Goal: Task Accomplishment & Management: Manage account settings

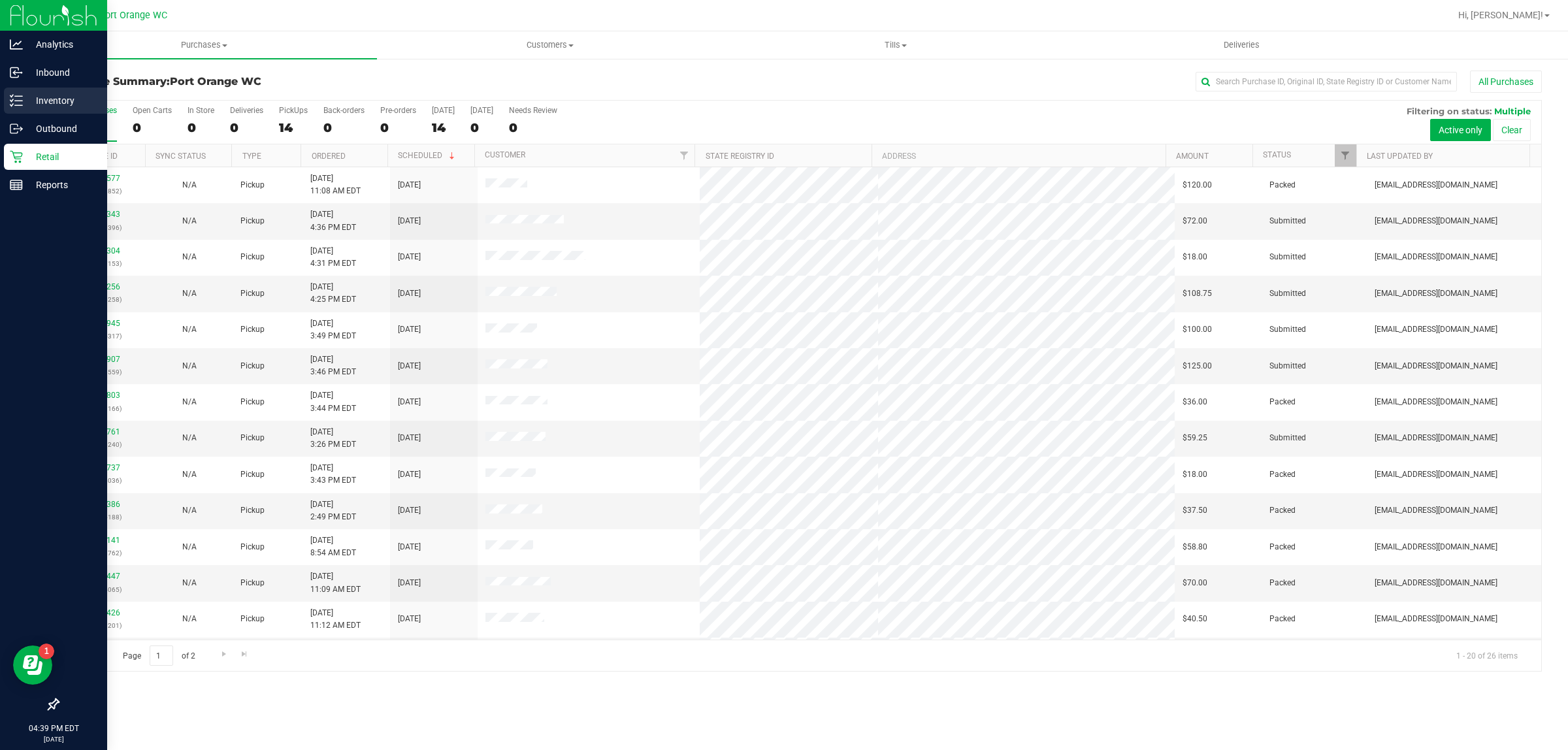
click at [47, 105] on p "Inventory" at bounding box center [62, 100] width 79 height 16
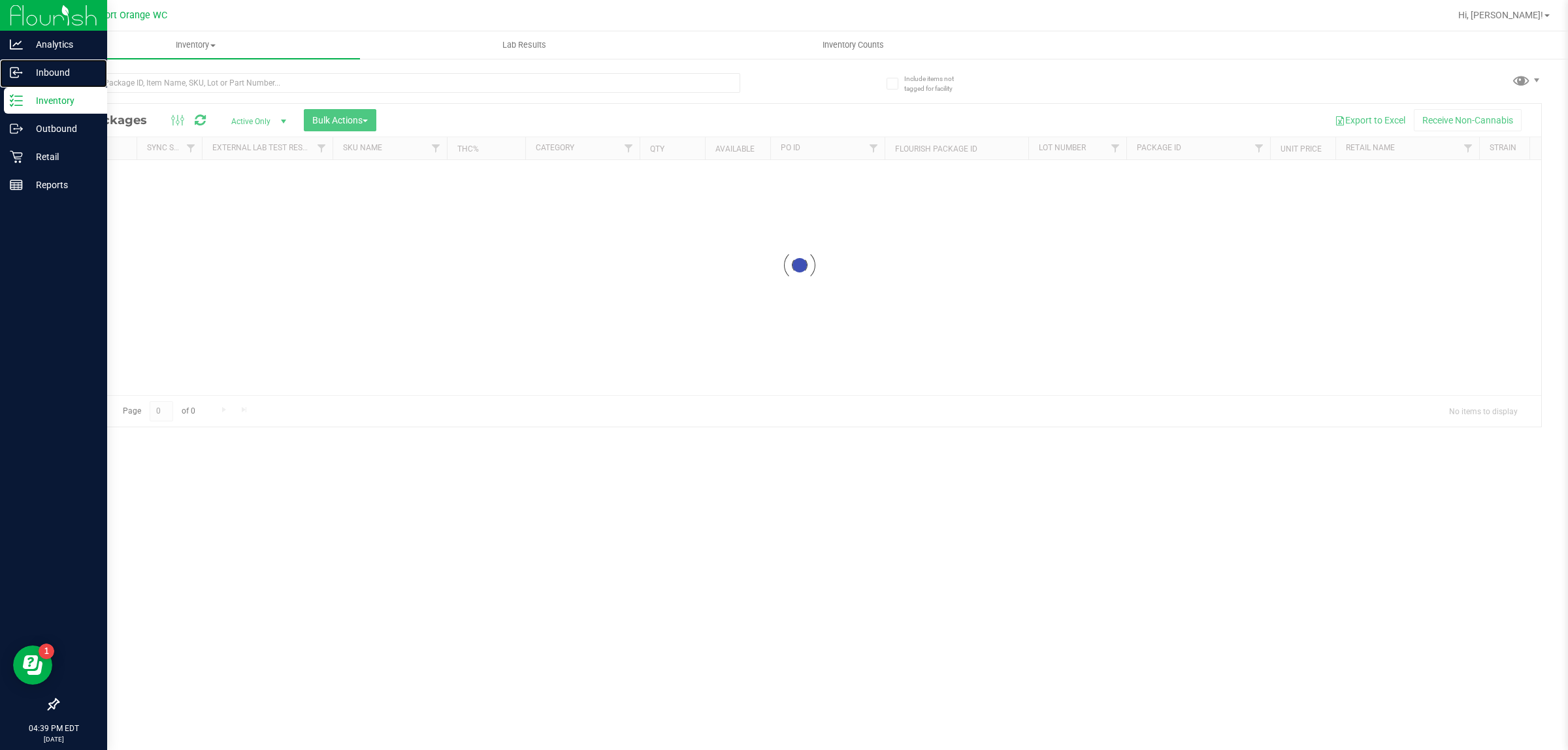
click at [40, 76] on p "Inbound" at bounding box center [62, 72] width 79 height 16
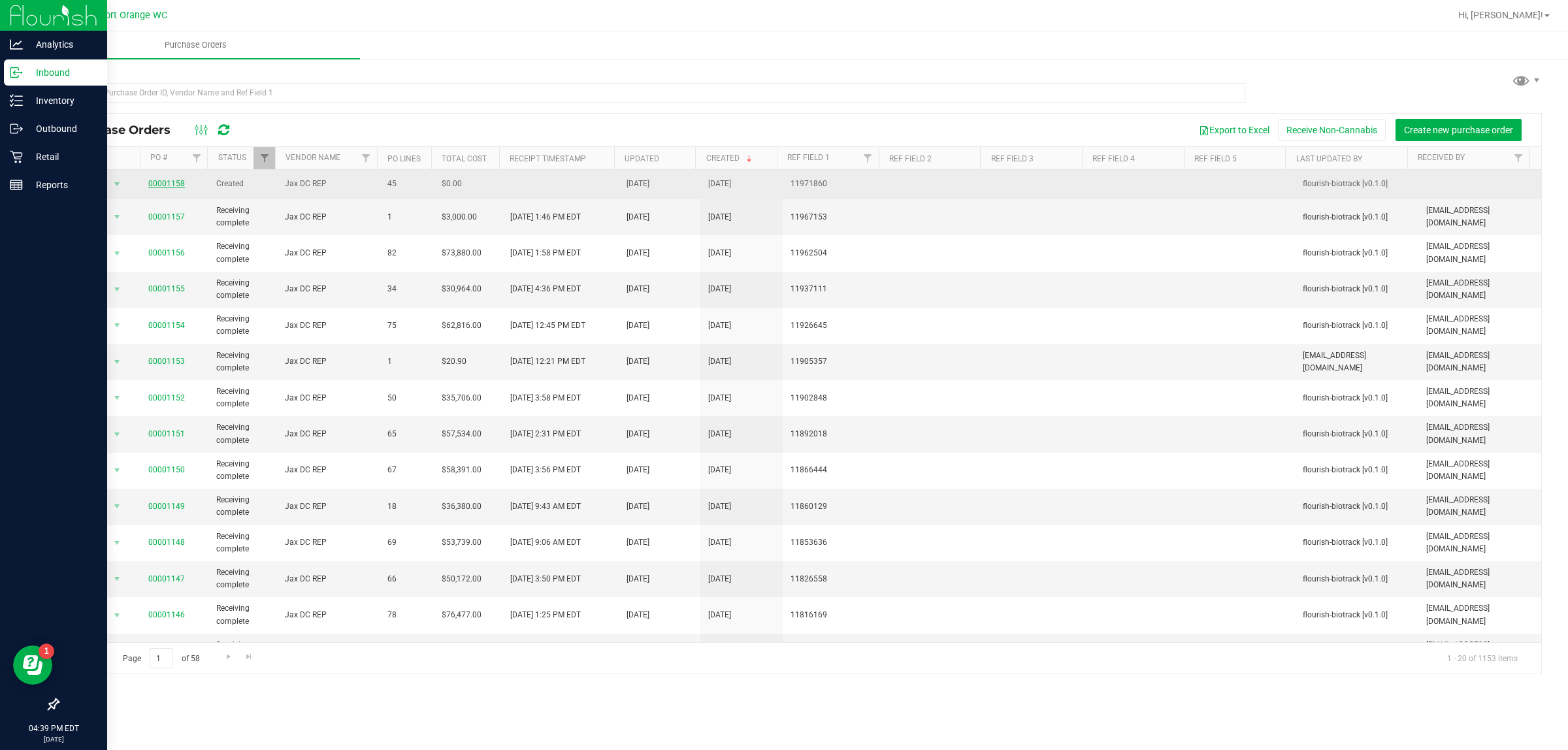
click at [159, 184] on link "00001158" at bounding box center [166, 183] width 37 height 9
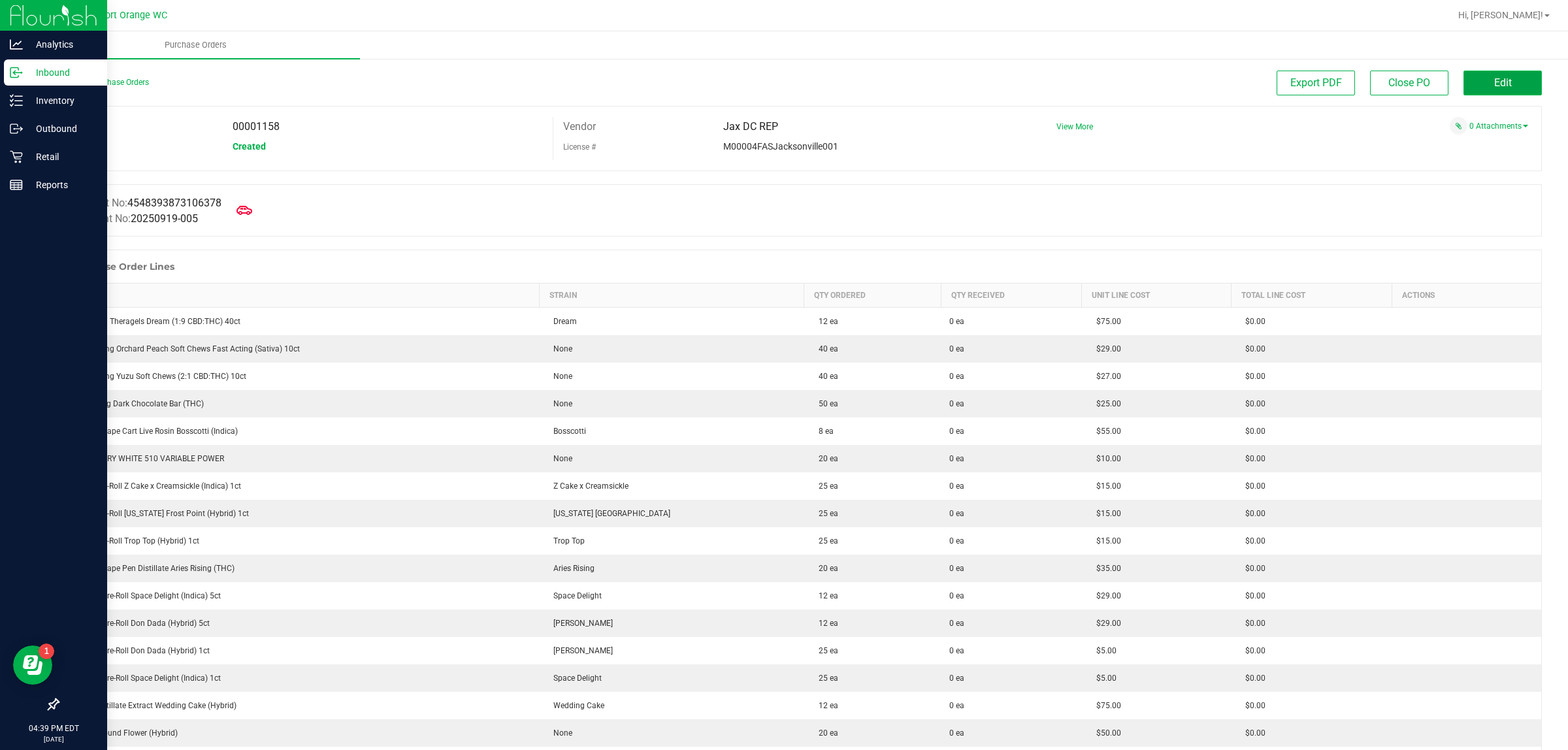
click at [1510, 79] on button "Edit" at bounding box center [1503, 83] width 79 height 25
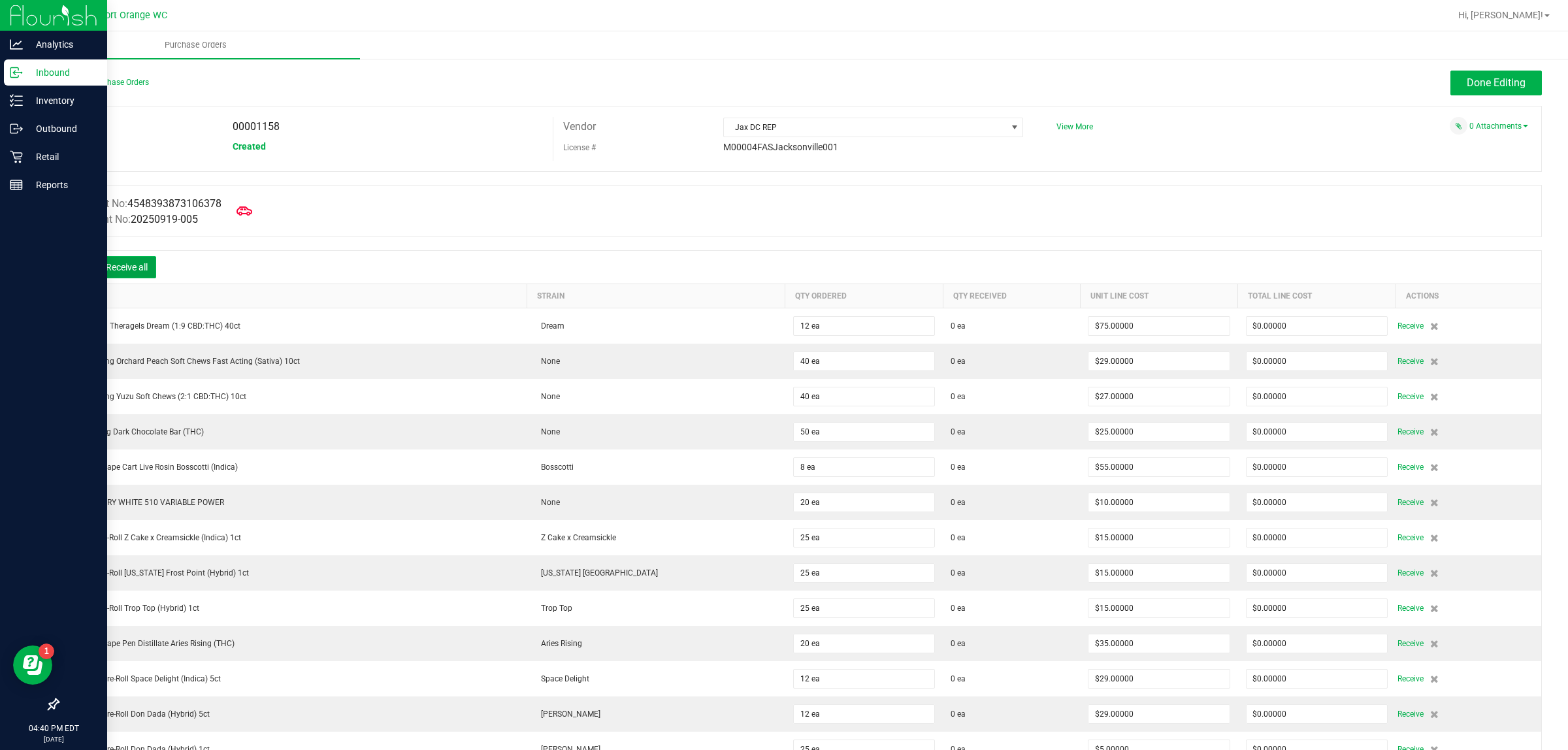
click at [116, 272] on button "Receive all" at bounding box center [127, 266] width 59 height 22
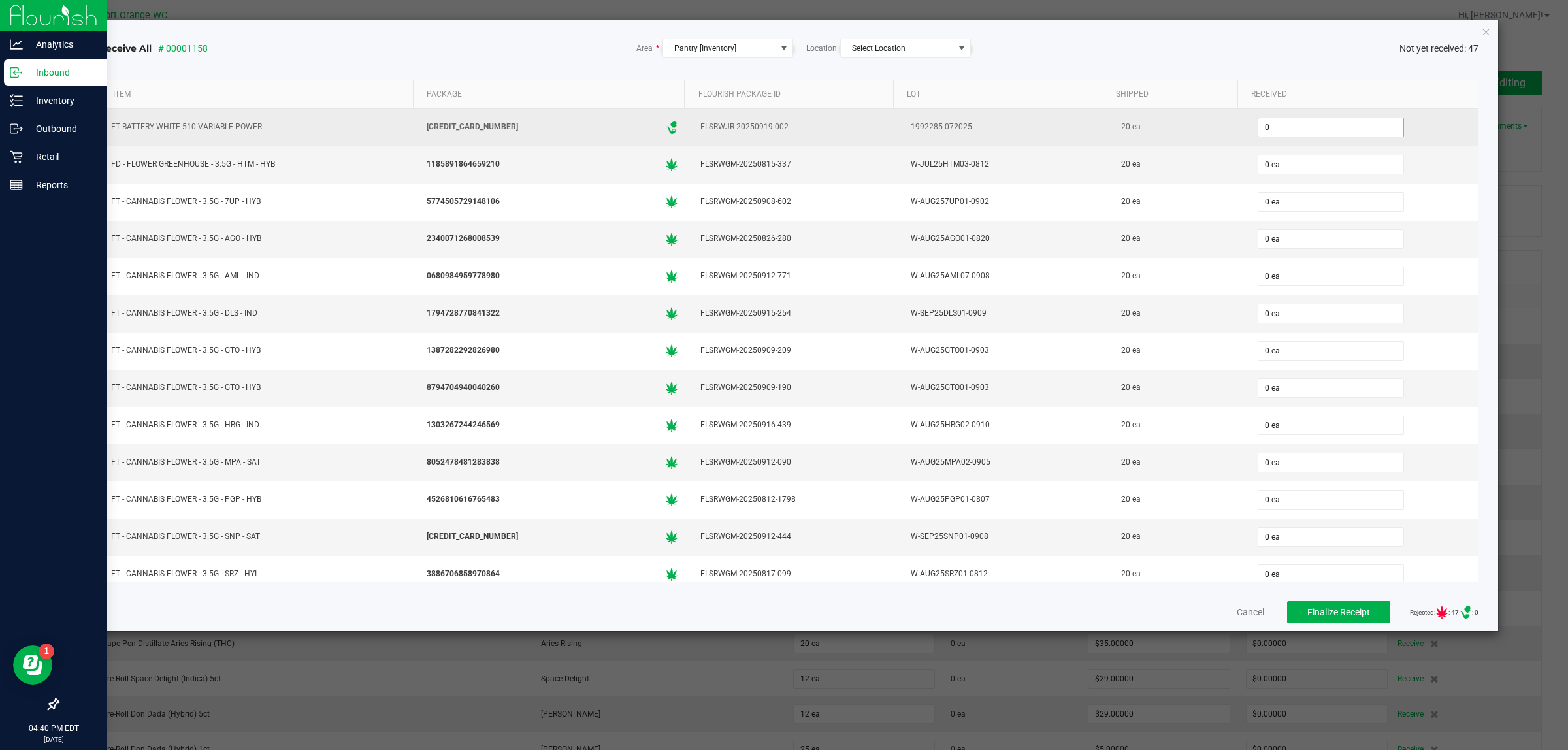
click at [1290, 130] on input "0" at bounding box center [1330, 127] width 145 height 18
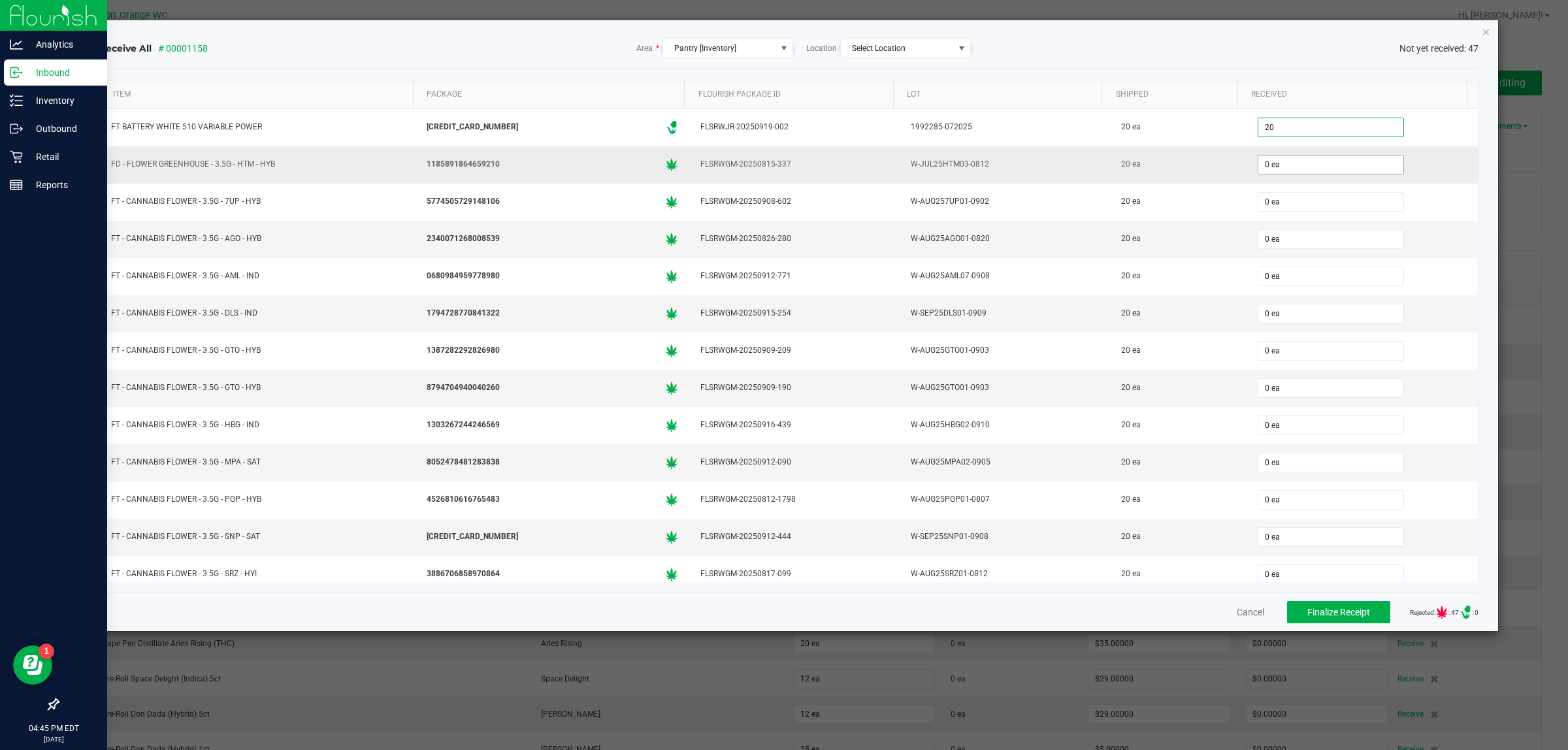
type input "20 ea"
click at [1286, 158] on div "0 ea" at bounding box center [1362, 165] width 216 height 26
click at [1289, 173] on input "0" at bounding box center [1330, 165] width 145 height 18
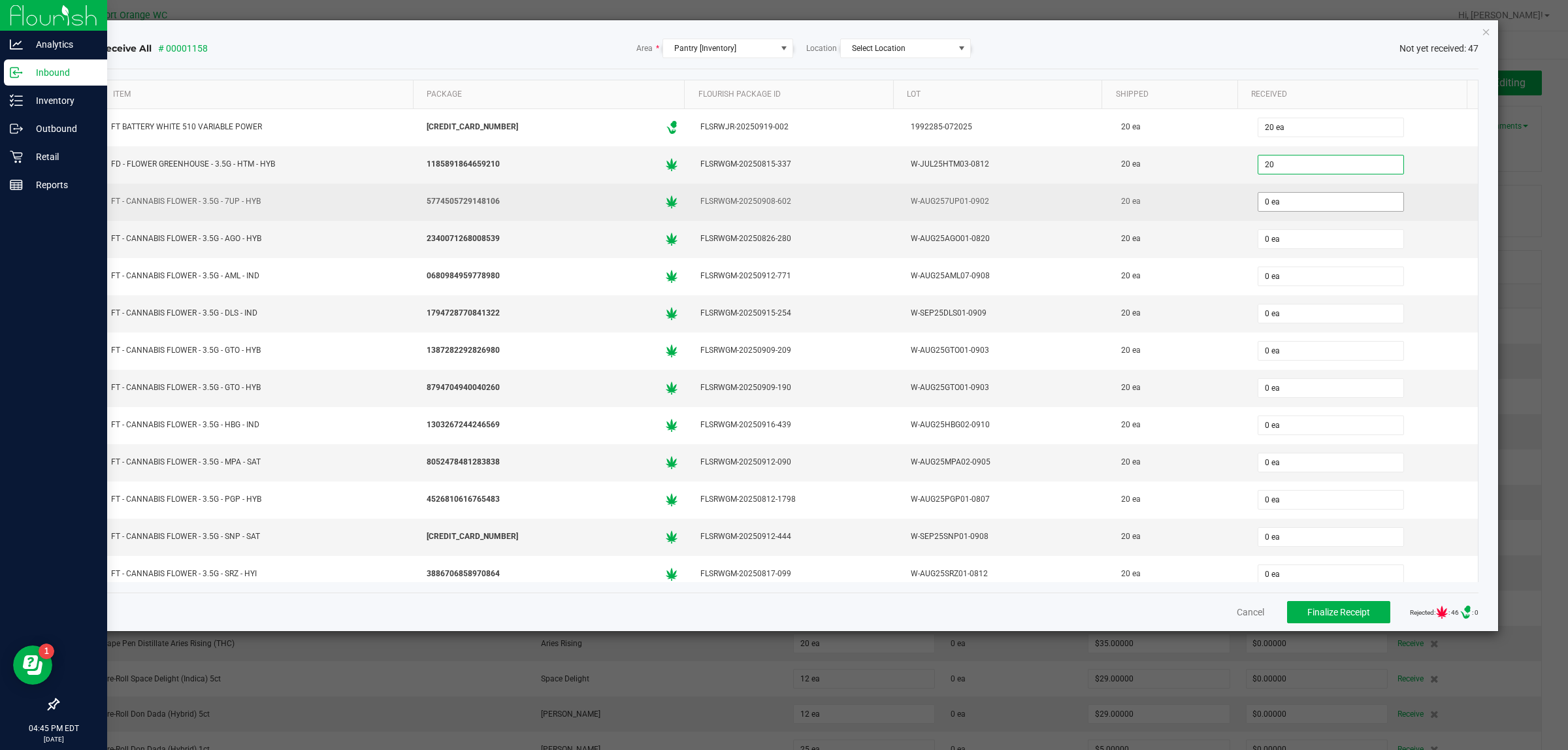
type input "20 ea"
click at [1294, 211] on input "0" at bounding box center [1330, 202] width 145 height 18
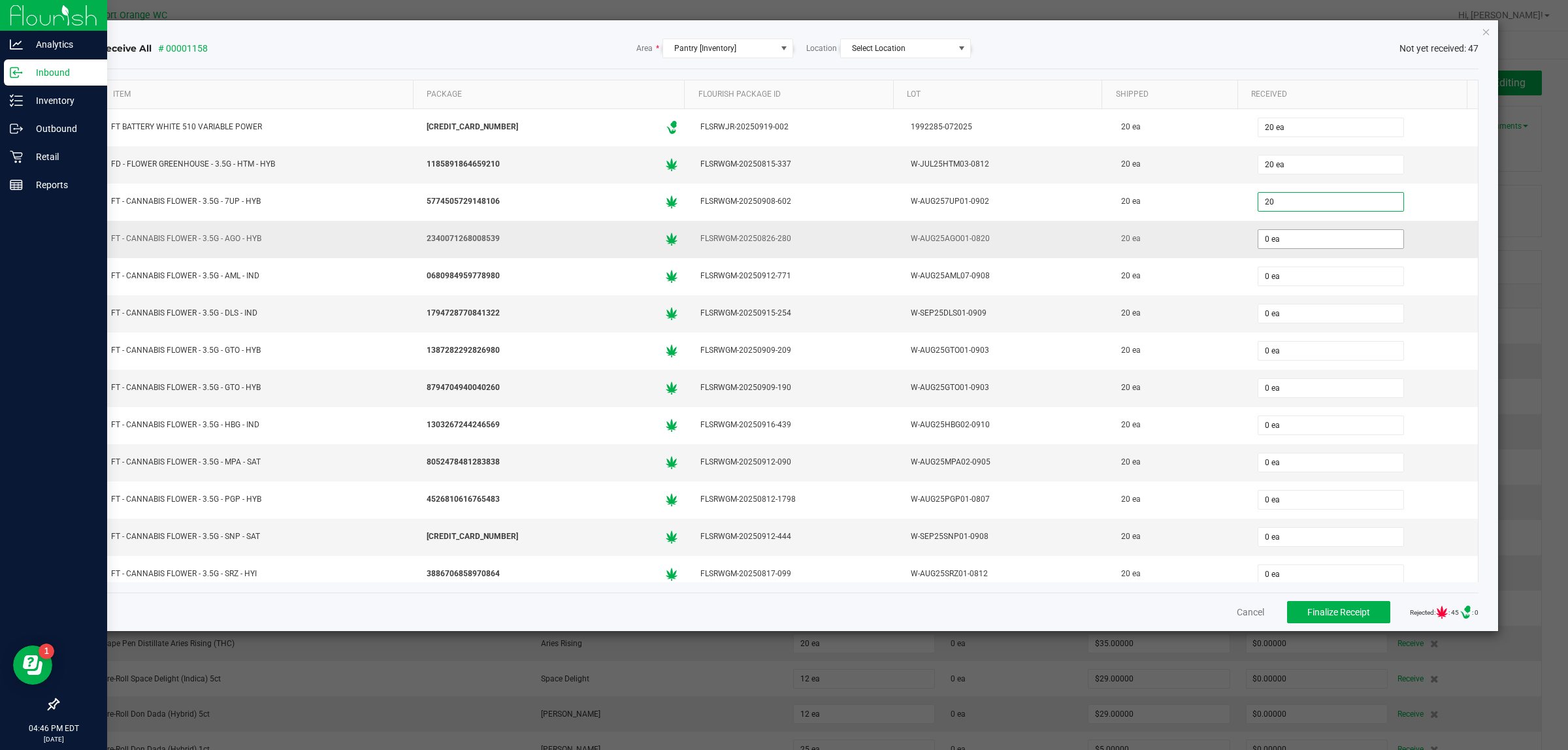
type input "20 ea"
click at [1277, 243] on input "0" at bounding box center [1330, 239] width 145 height 18
type input "20 ea"
type input "2"
type input "0"
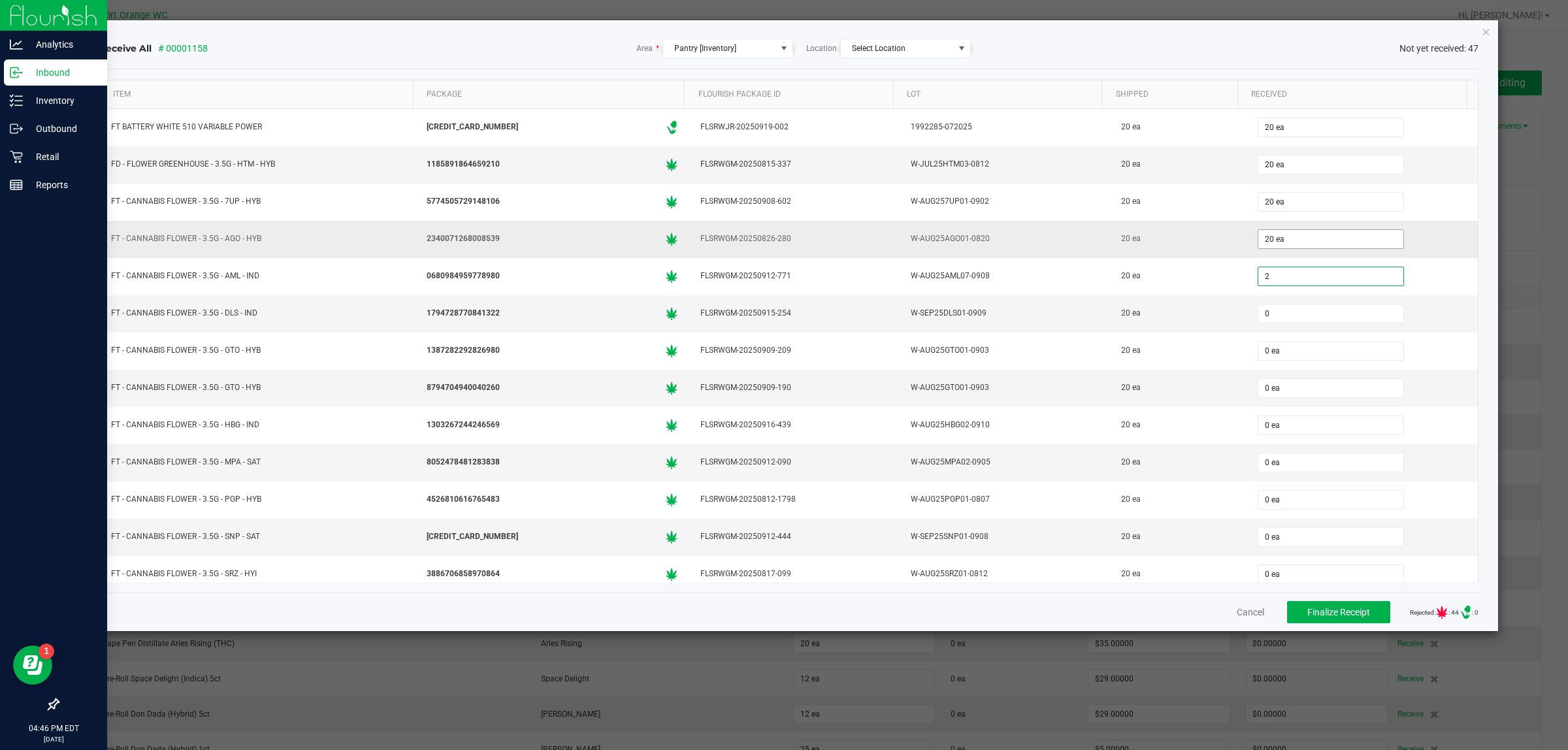
type input "2 ea"
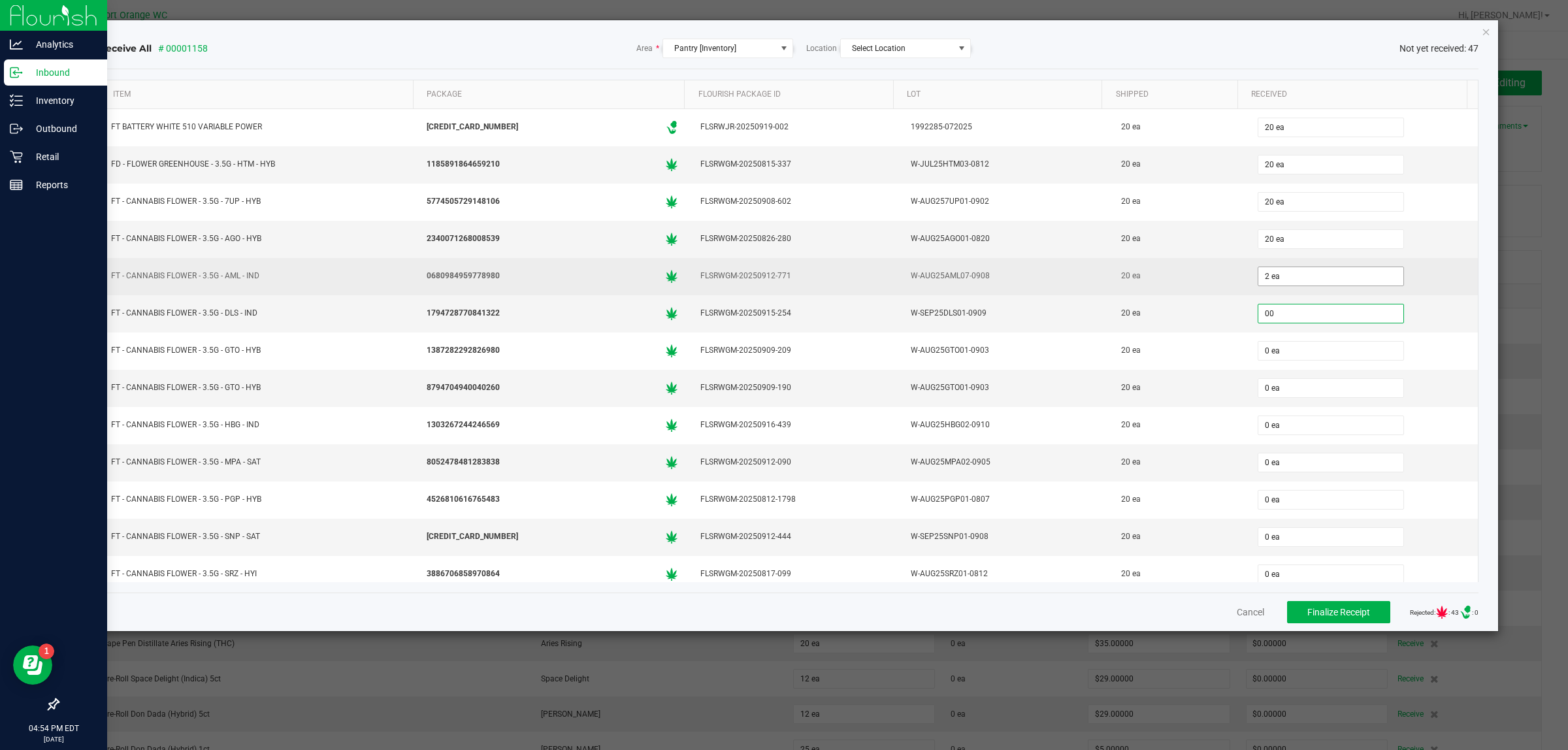
type input "00"
type input "2"
type input "0 ea"
click at [1289, 272] on input "2" at bounding box center [1330, 276] width 145 height 18
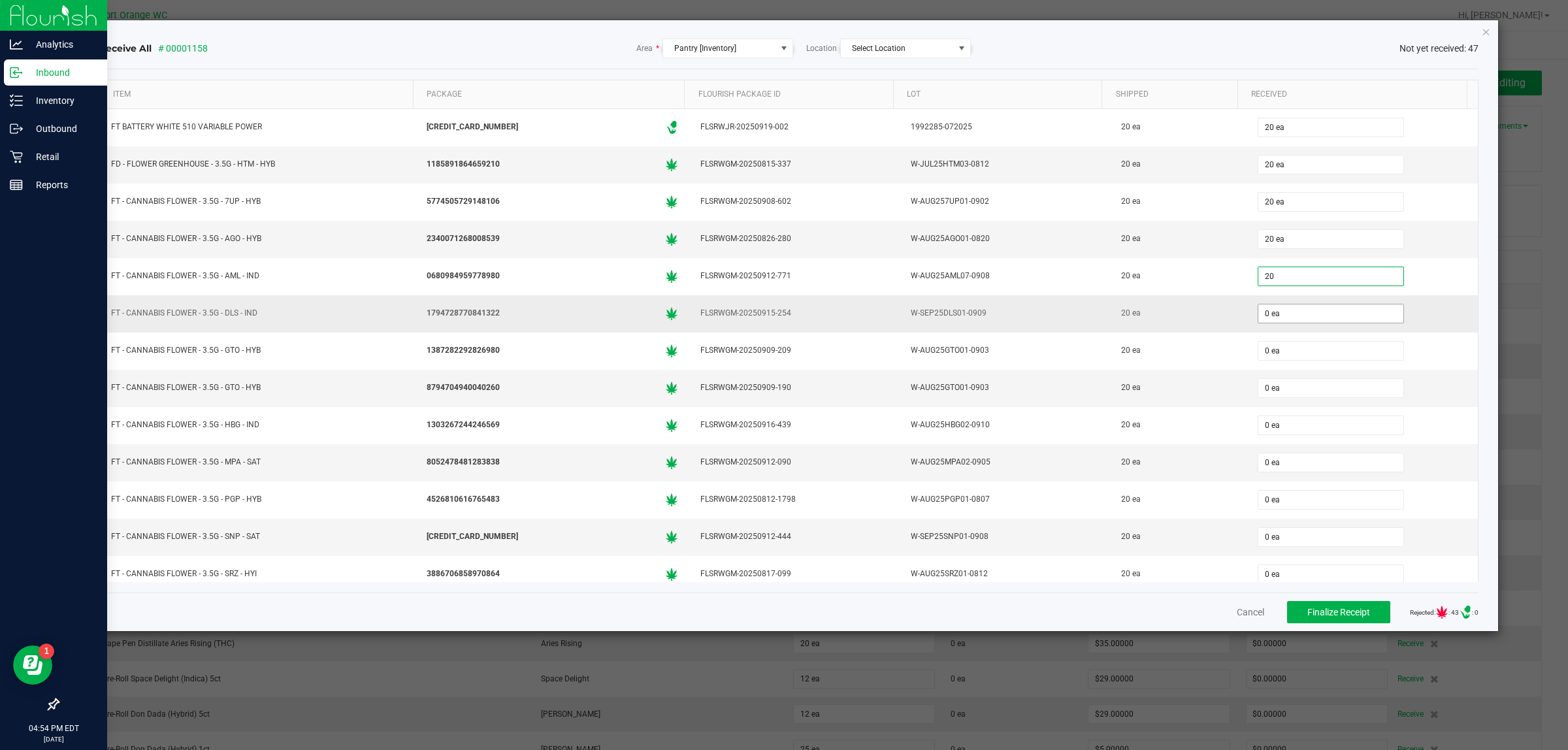
type input "20 ea"
click at [1287, 317] on input "0" at bounding box center [1330, 313] width 145 height 18
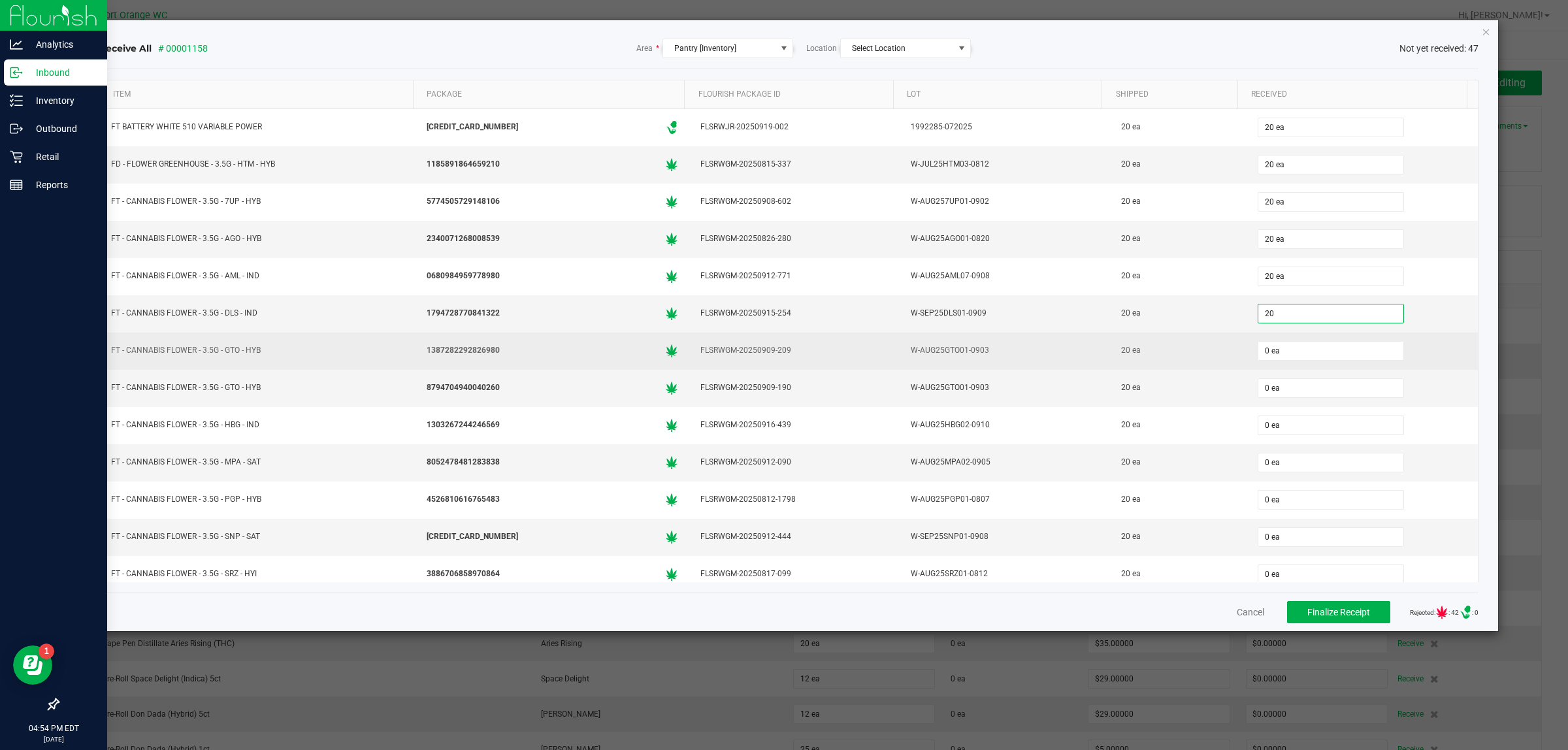
type input "20 ea"
click at [1288, 343] on div "0 ea" at bounding box center [1362, 351] width 216 height 26
click at [1288, 344] on div "0 ea" at bounding box center [1362, 351] width 216 height 26
type input "0"
click at [1288, 354] on input "0" at bounding box center [1330, 351] width 145 height 18
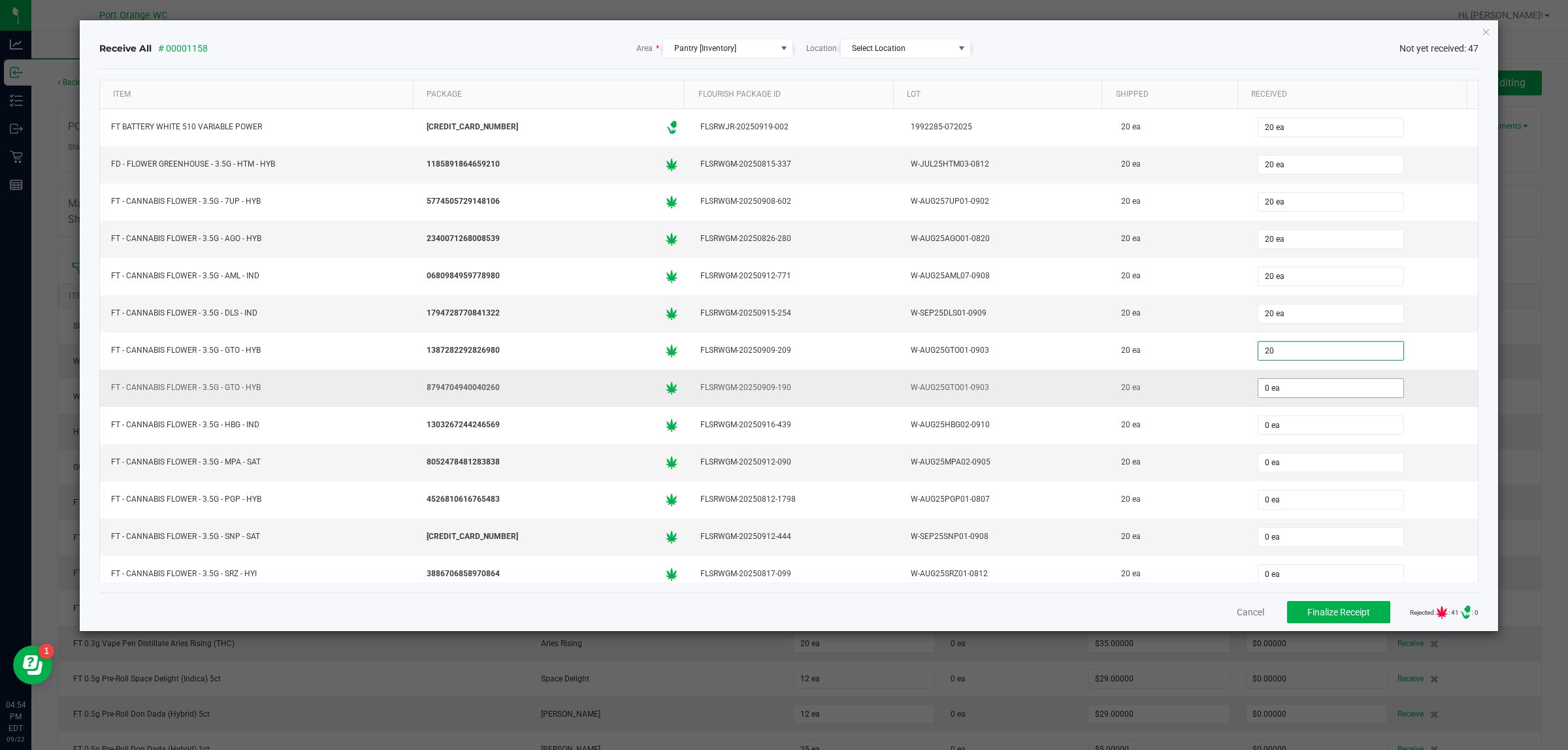
type input "20 ea"
click at [1275, 394] on input "0" at bounding box center [1330, 388] width 145 height 18
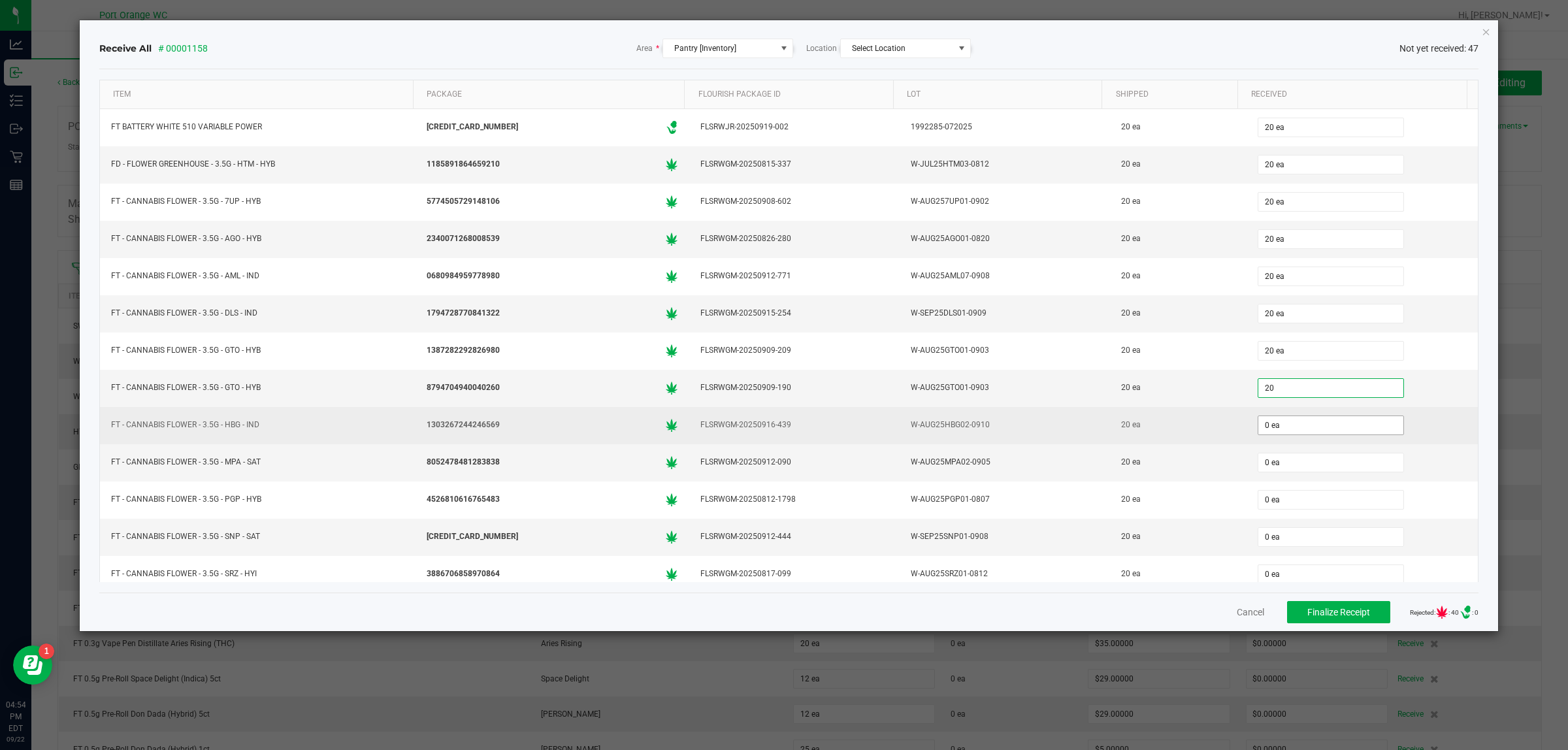
type input "20 ea"
click at [1284, 420] on span "0 ea" at bounding box center [1331, 425] width 147 height 20
click at [1258, 424] on input "0" at bounding box center [1330, 425] width 145 height 18
type input "20 ea"
type input "20"
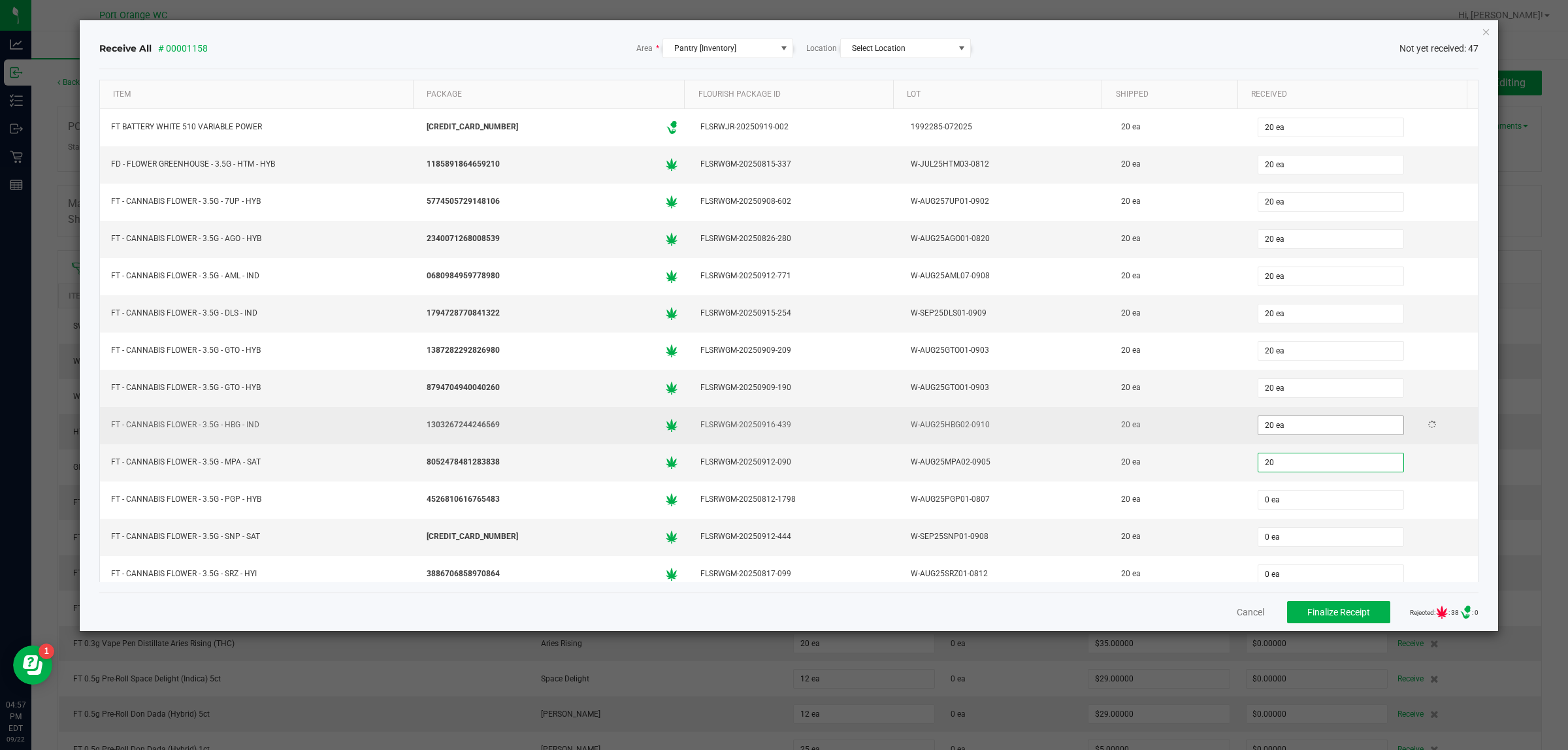
type input "0"
type input "20 ea"
type input "2 ea"
type input "0"
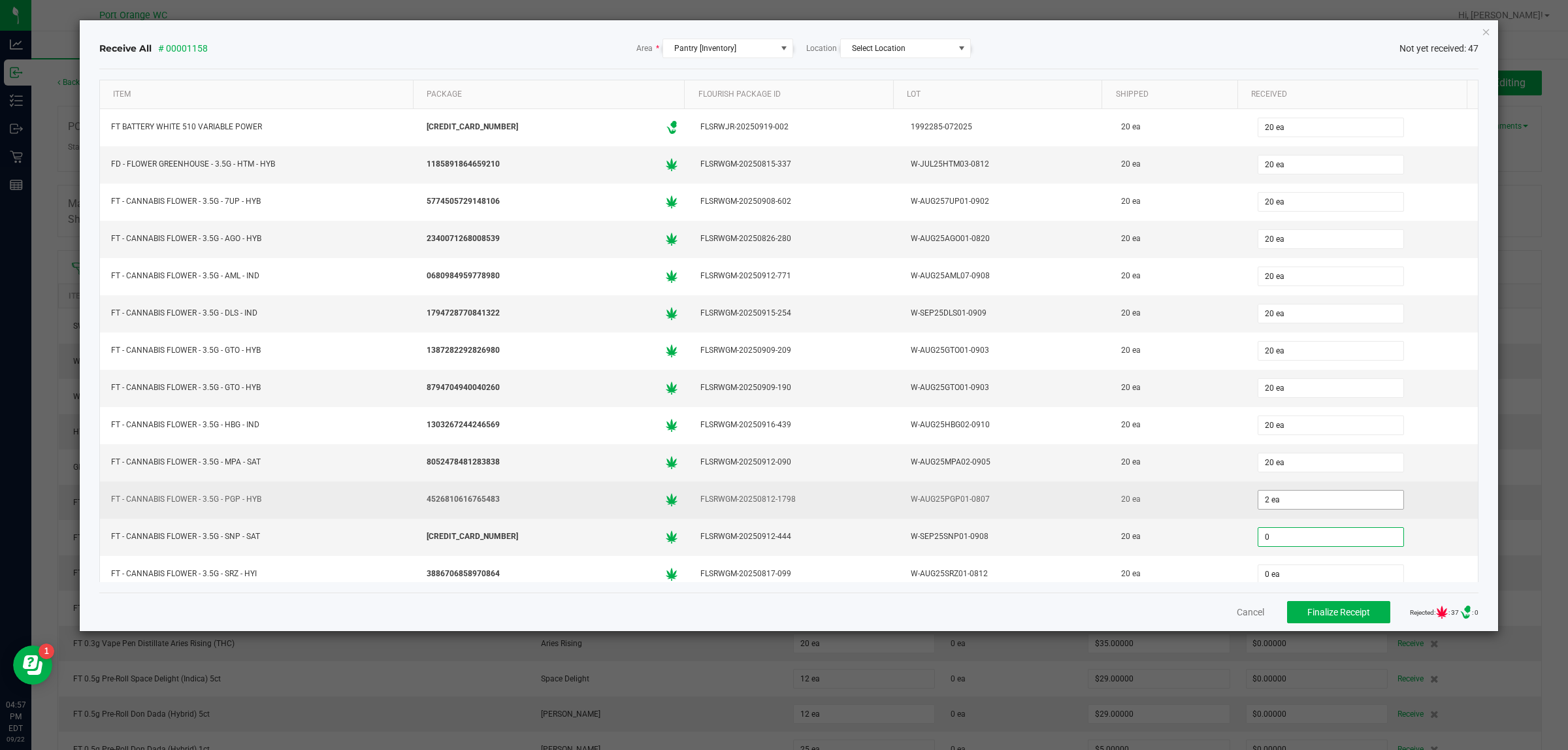
click at [1282, 501] on input "2 ea" at bounding box center [1330, 500] width 145 height 18
type input "2"
type input "0 ea"
type input "20 ea"
type input "2 ea"
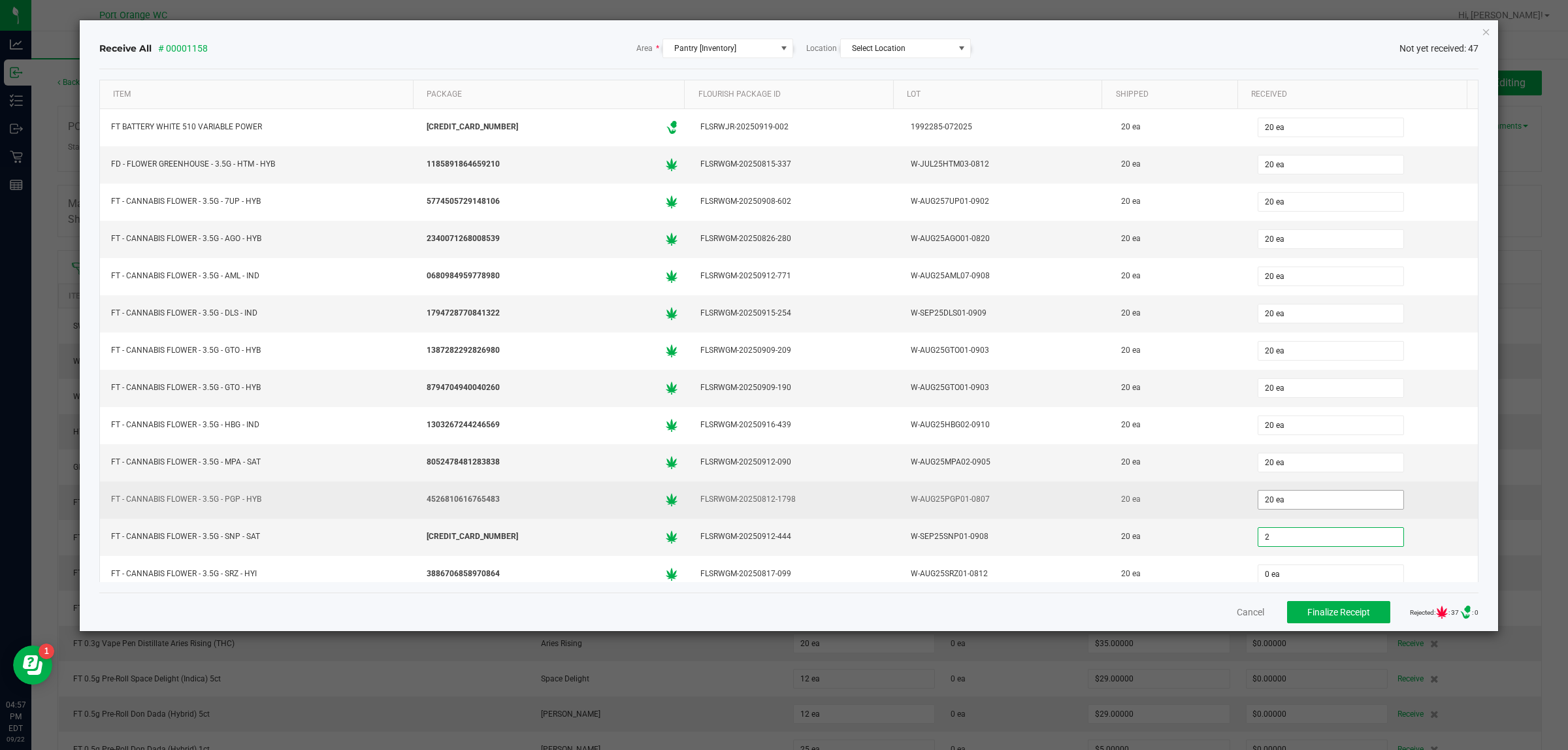
type input "0"
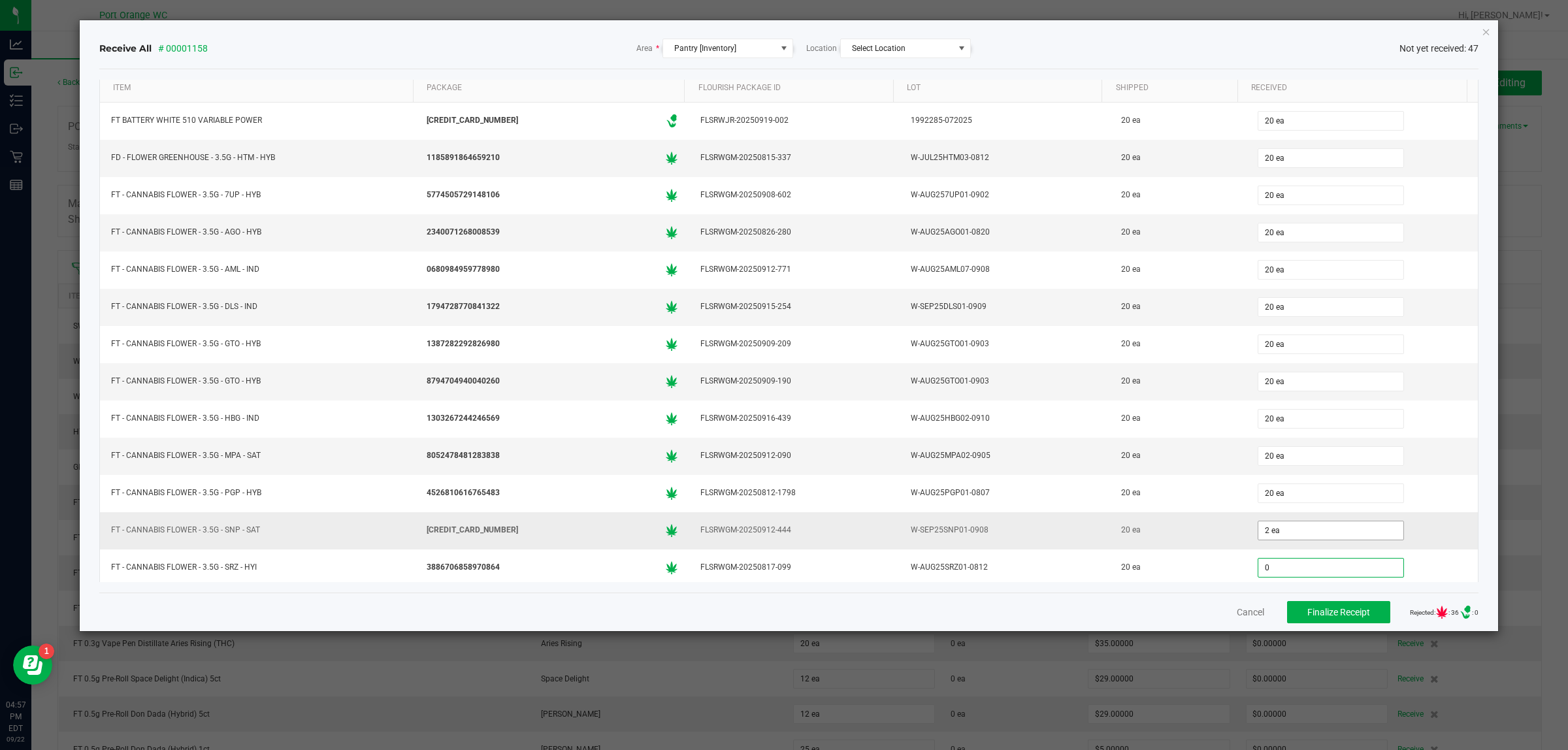
click at [1286, 534] on input "2 ea" at bounding box center [1330, 530] width 145 height 18
type input "2"
type input "0 ea"
type input "20 ea"
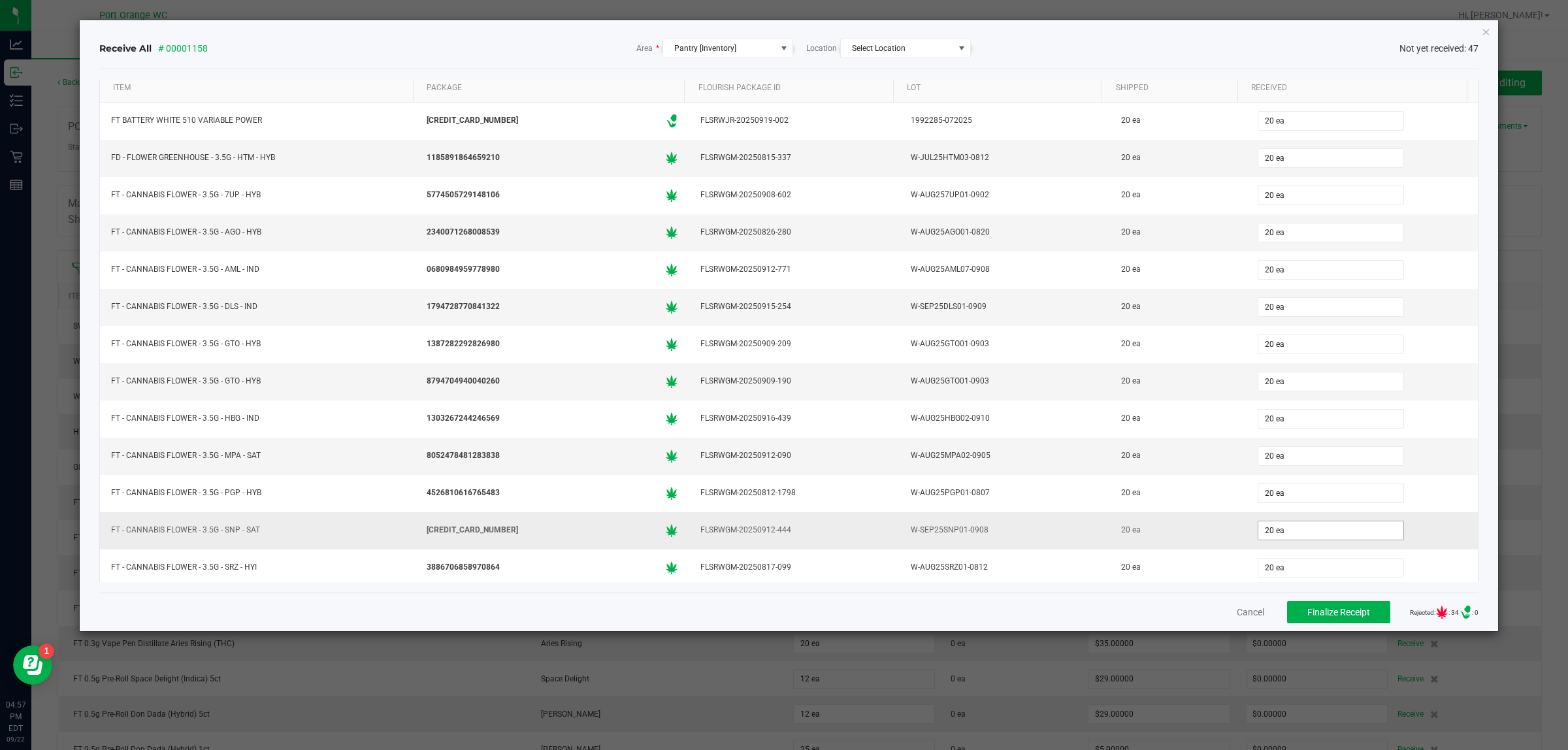
scroll to position [286, 0]
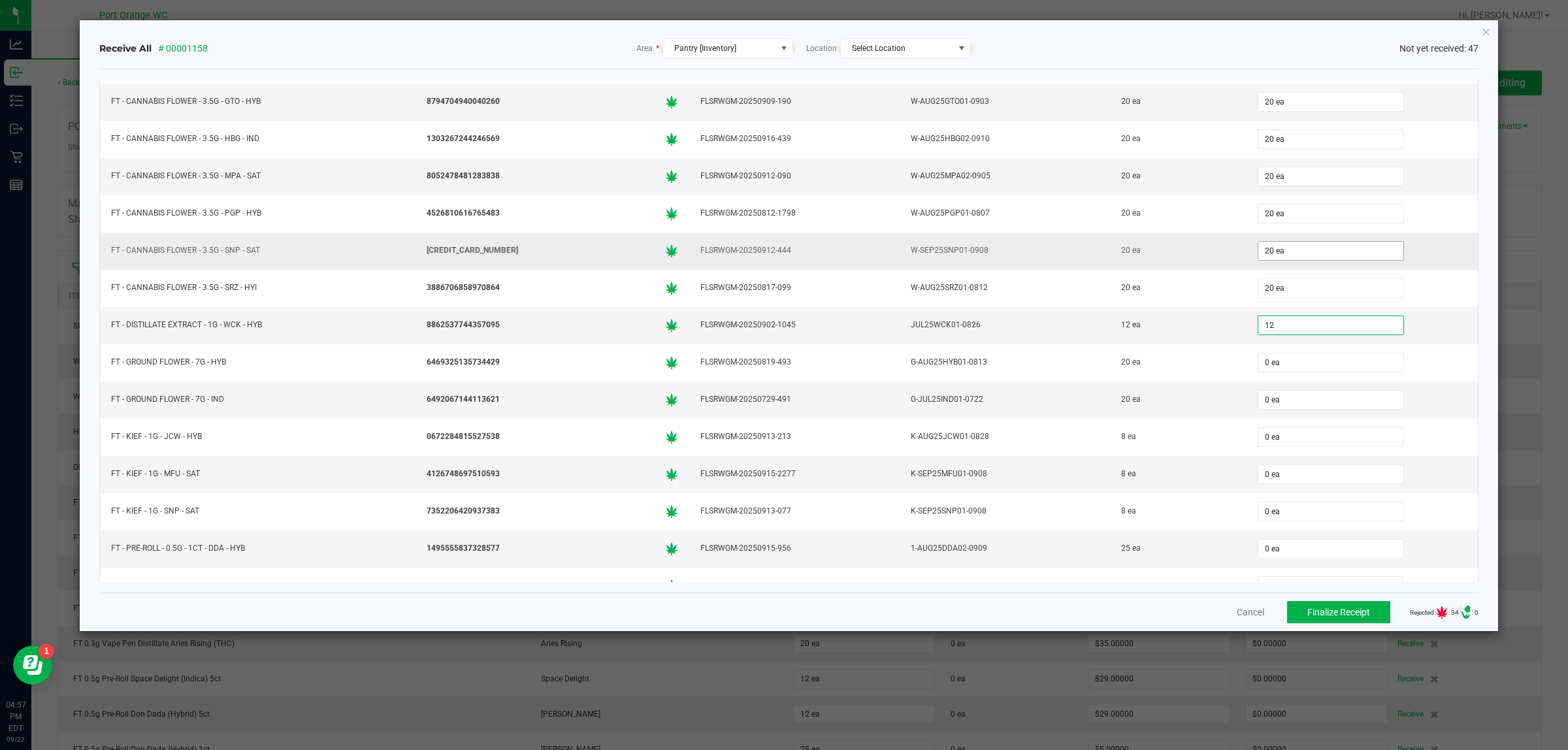
type input "12"
type input "0"
type input "12 ea"
type input "20 ea"
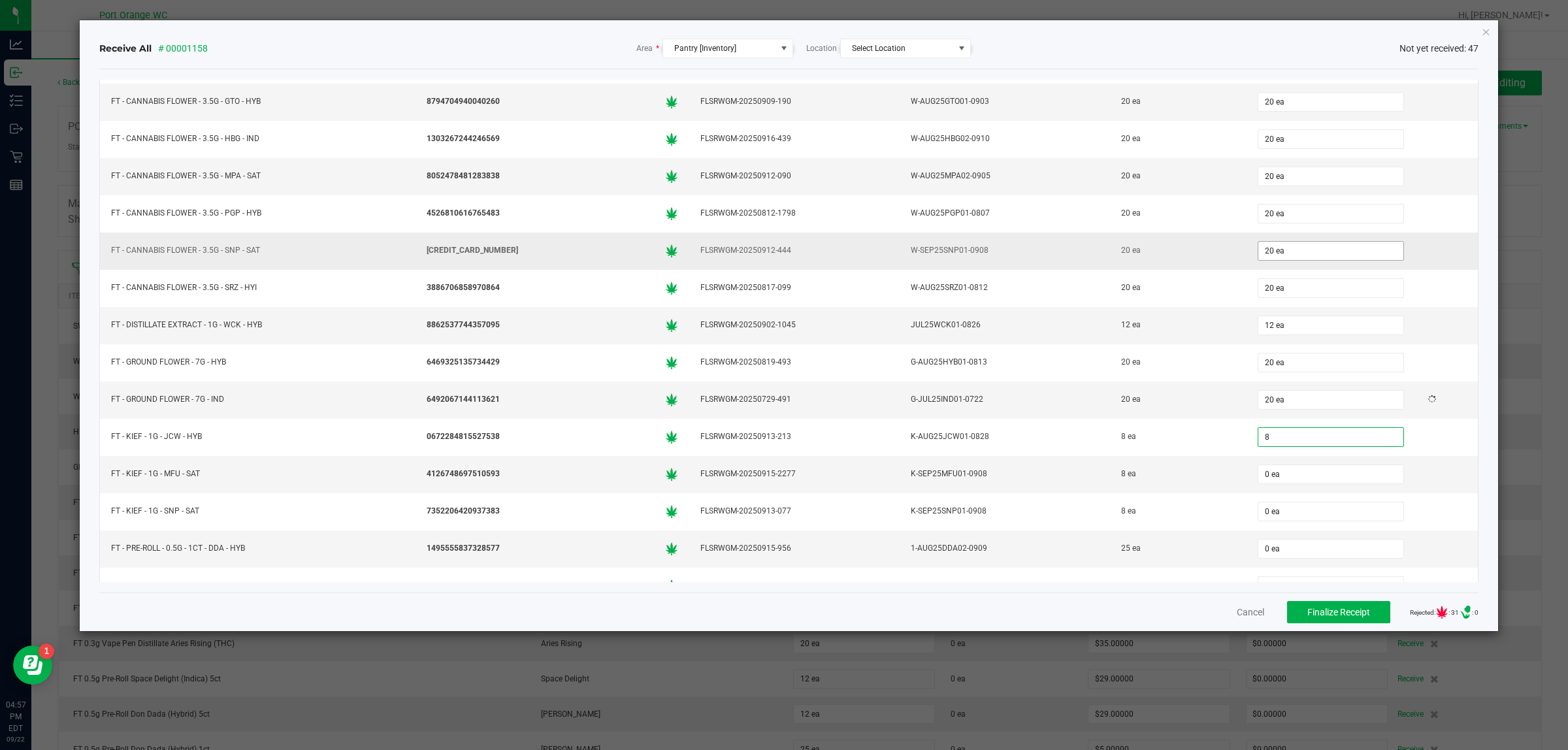
type input "8 ea"
type input "25"
type input "0"
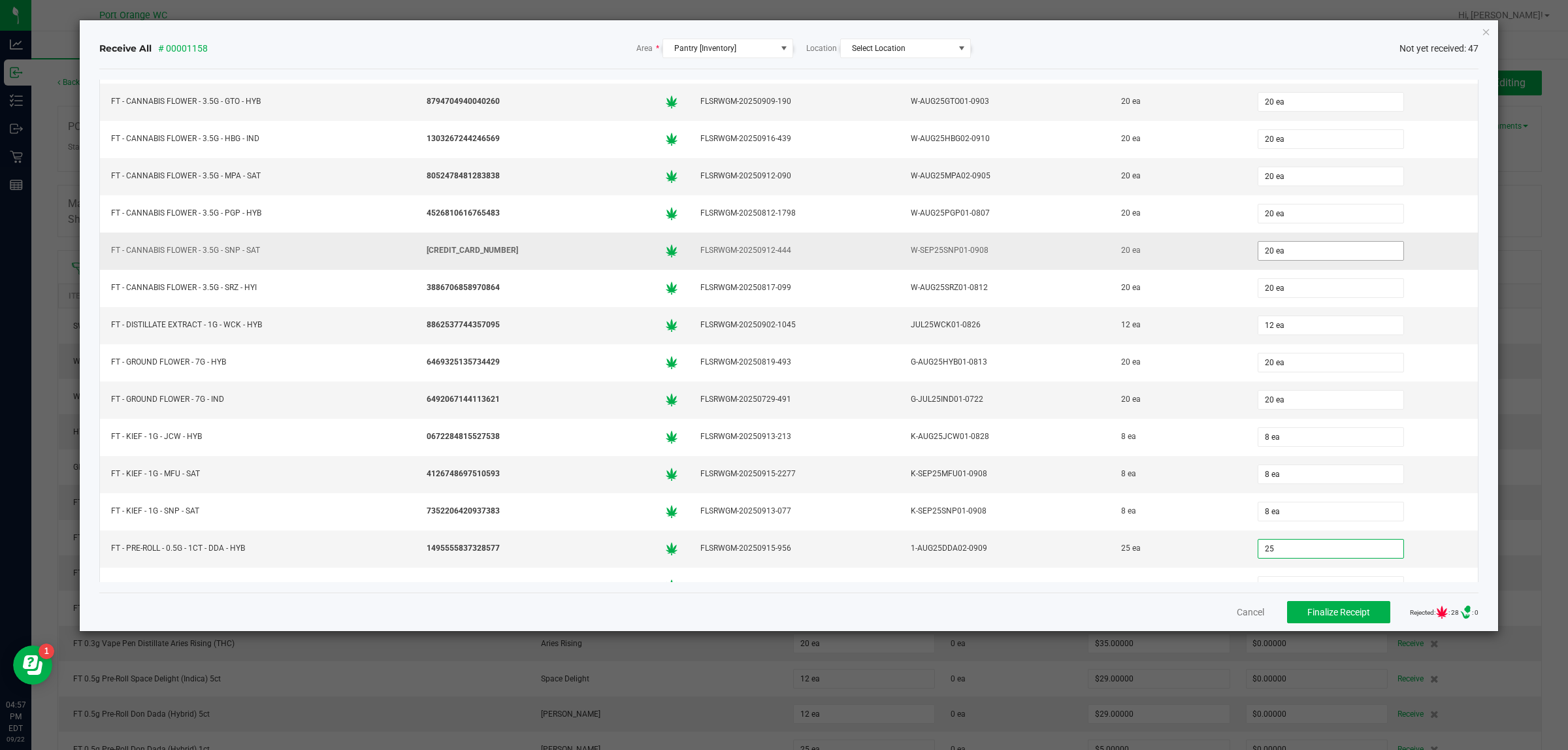
type input "25 ea"
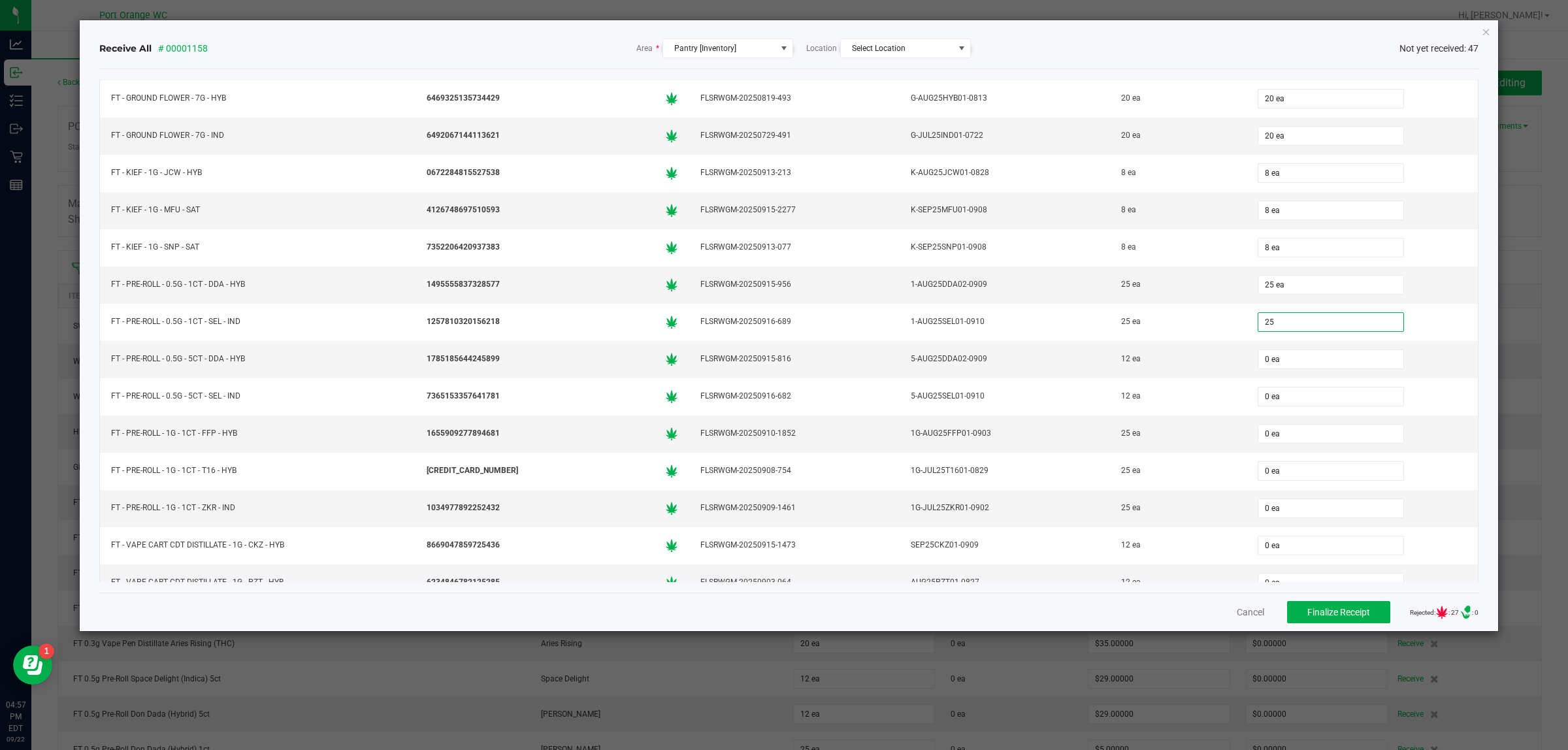
type input "25"
type input "0"
type input "25 ea"
type input "12"
type input "0"
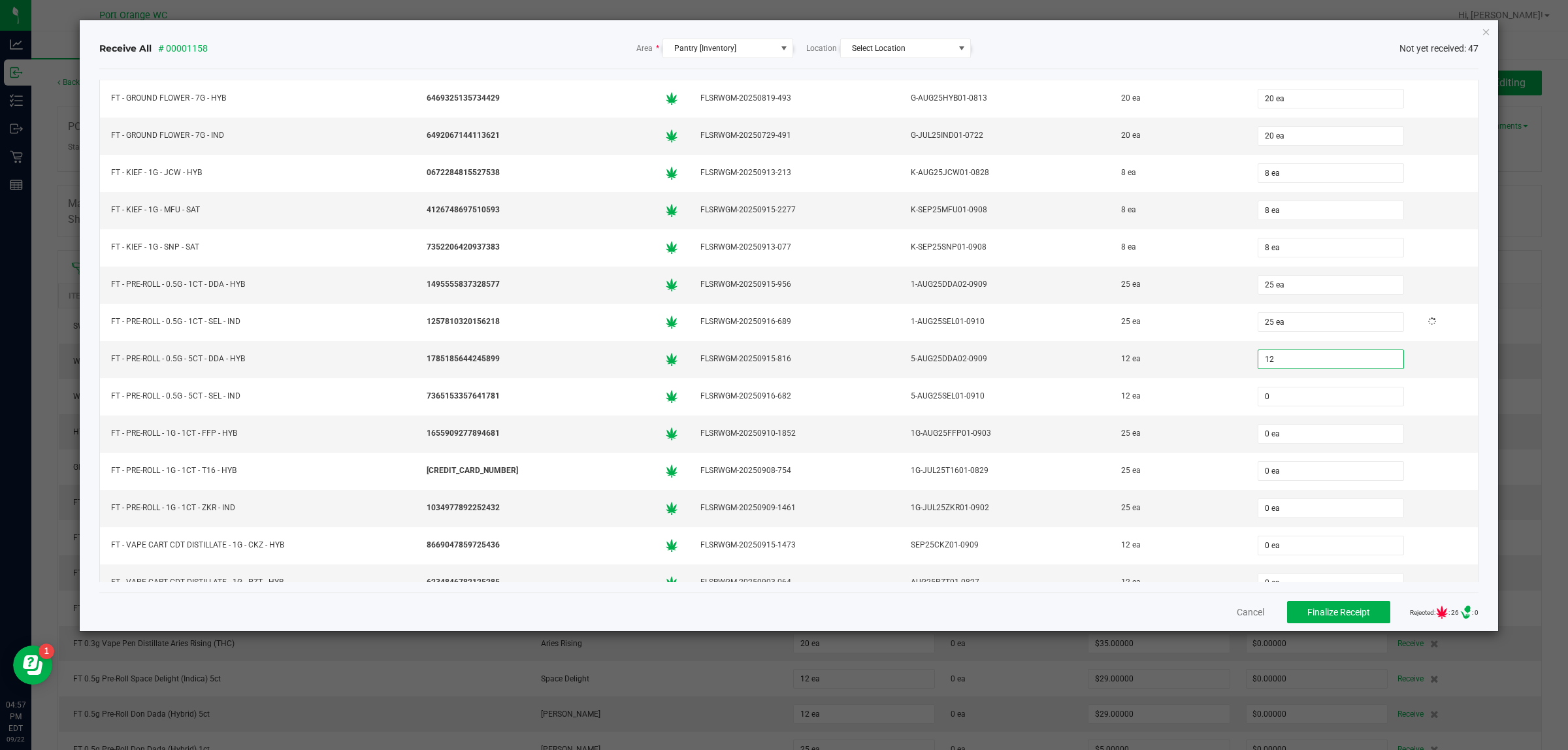
type input "12 ea"
type input "25 ea"
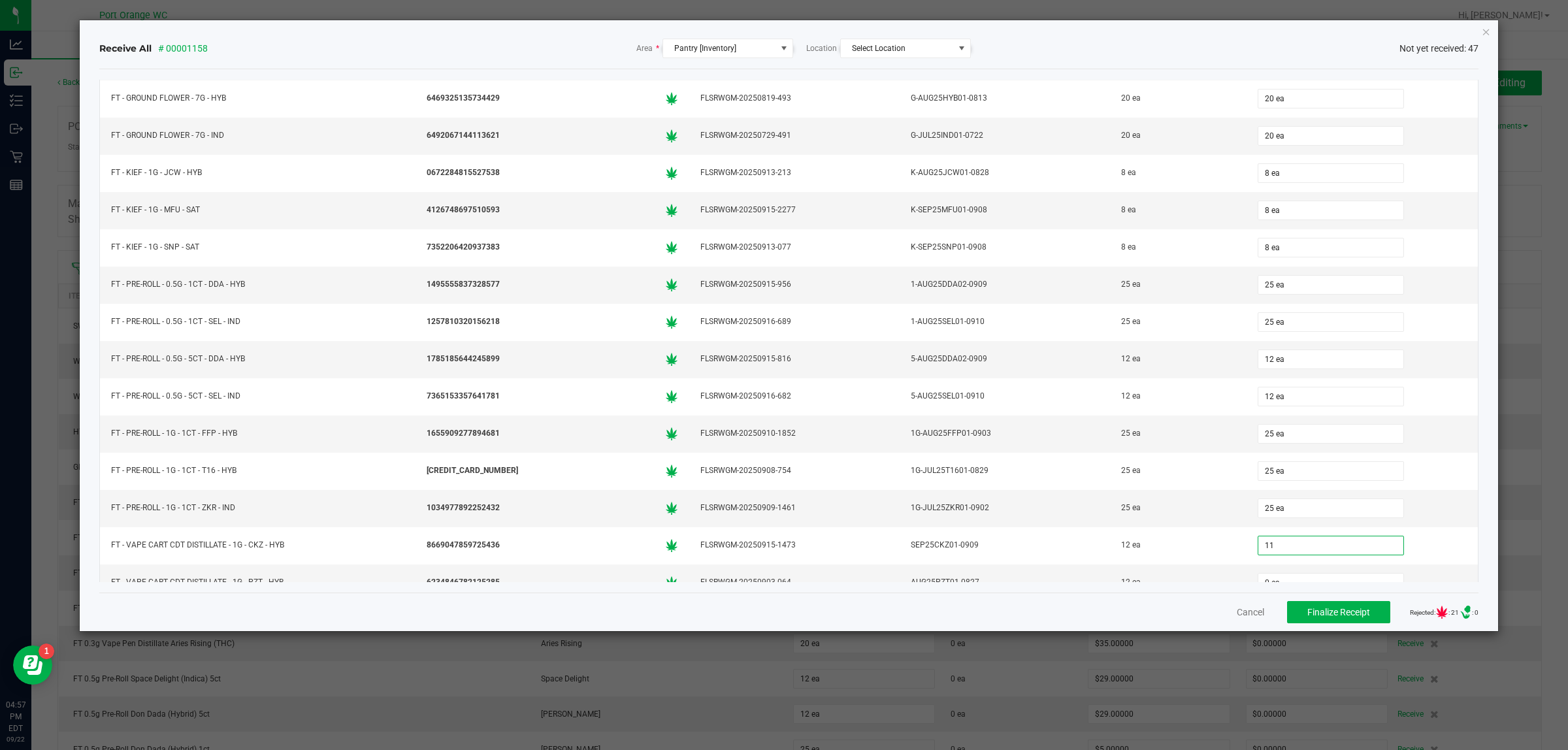
type input "11 ea"
type input "0"
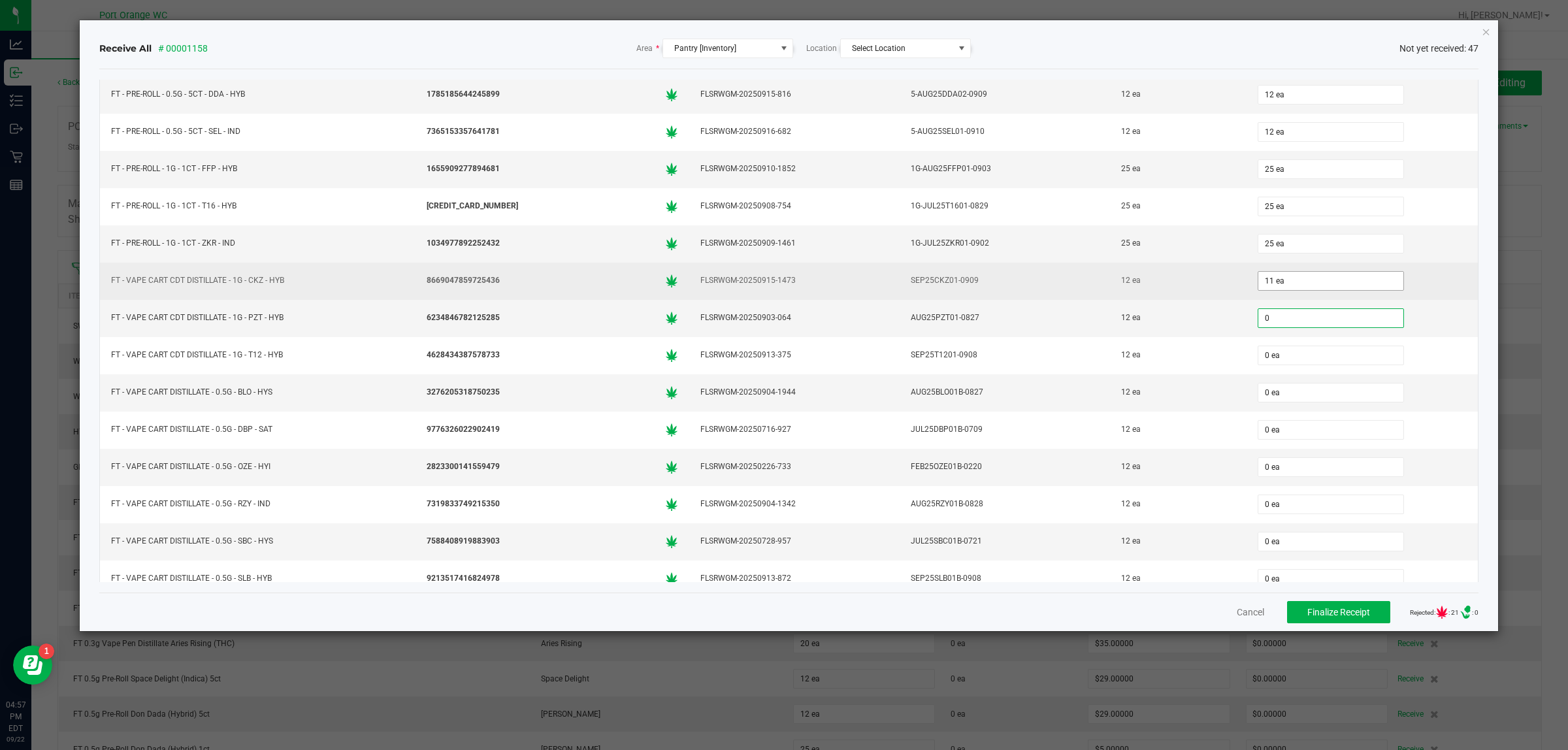
type input "11"
type input "0 ea"
click at [1259, 290] on input "11" at bounding box center [1330, 281] width 145 height 18
type input "12 ea"
type input "12"
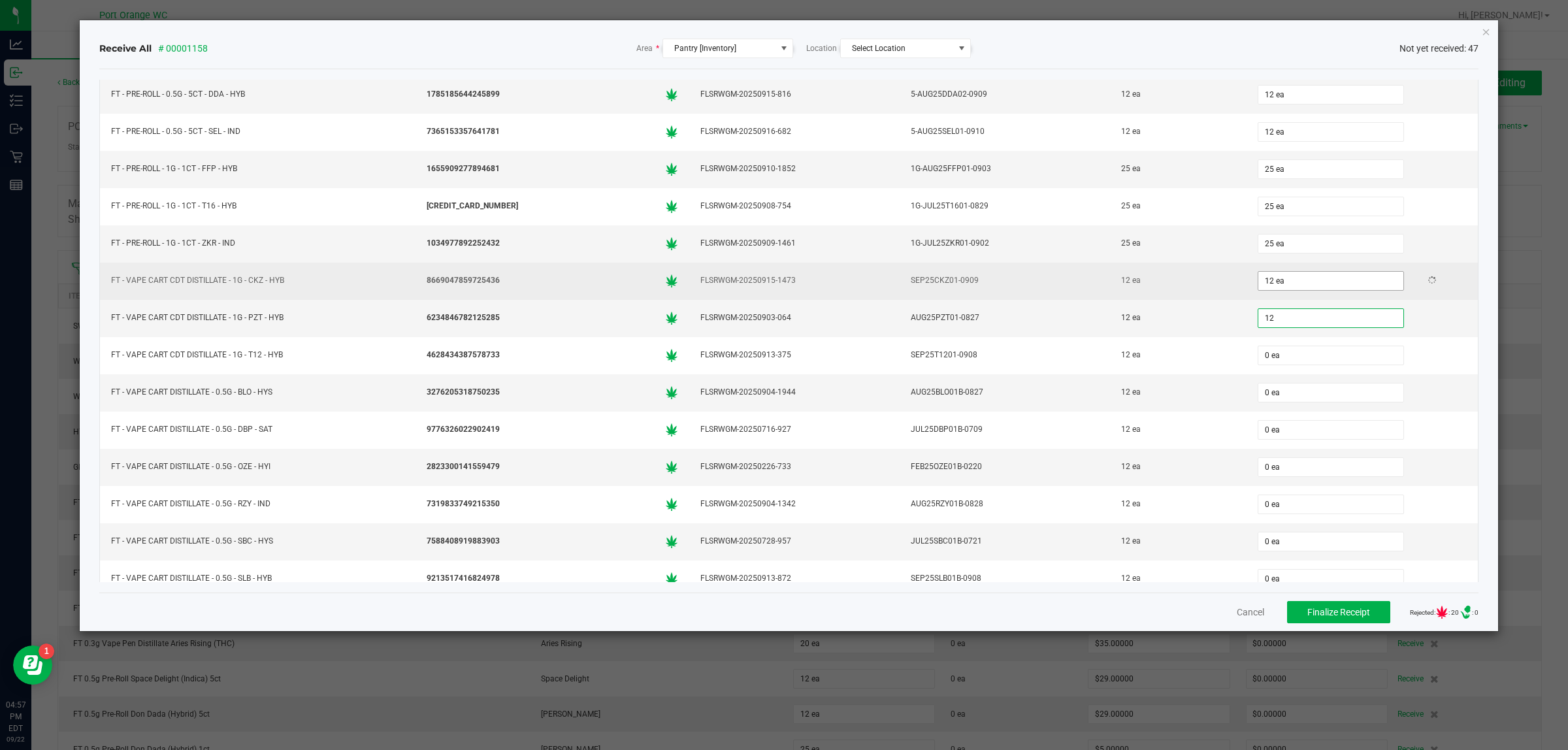
type input "0"
type input "12 ea"
type input "12"
type input "0"
type input "12 ea"
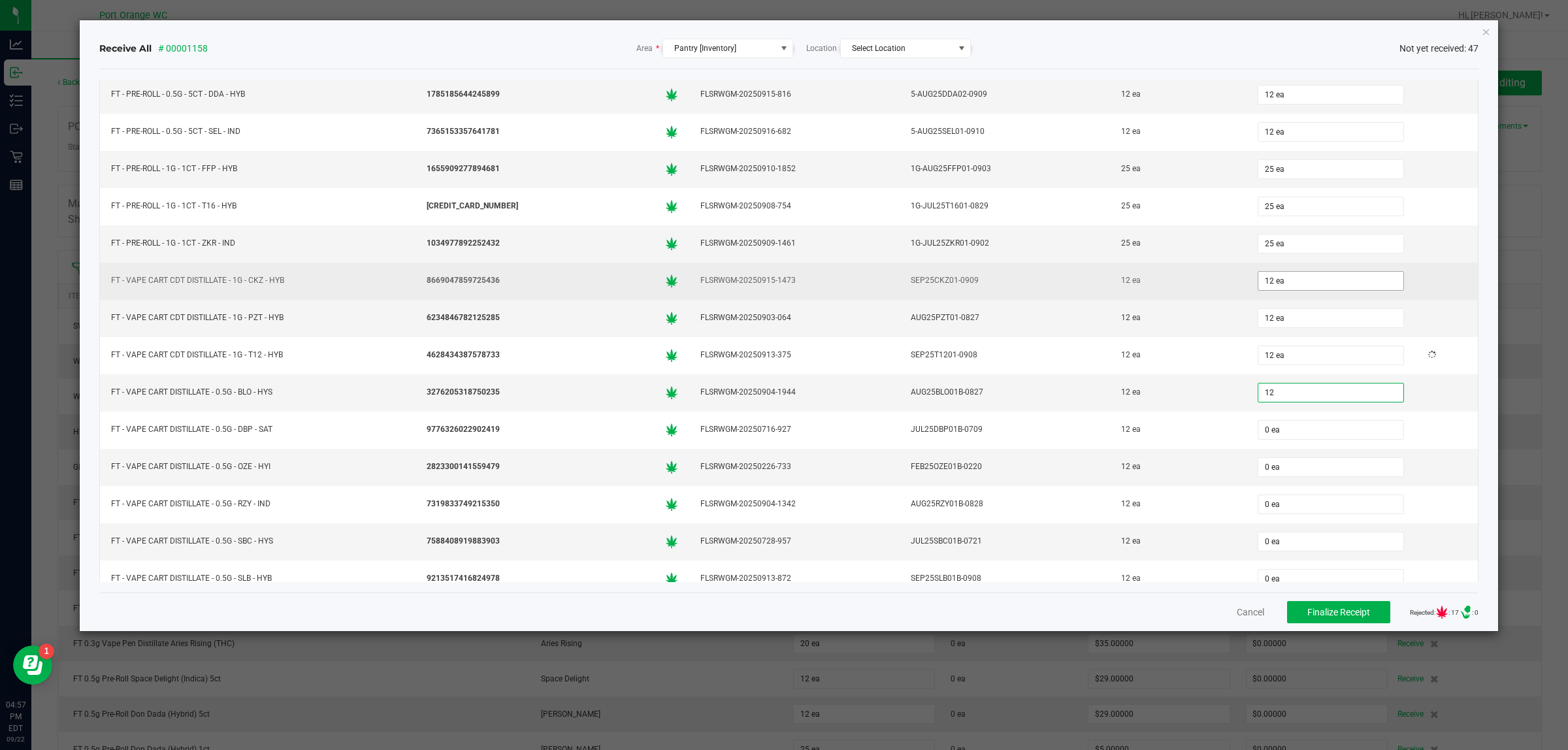
type input "12"
type input "0"
type input "12 ea"
type input "12"
type input "0"
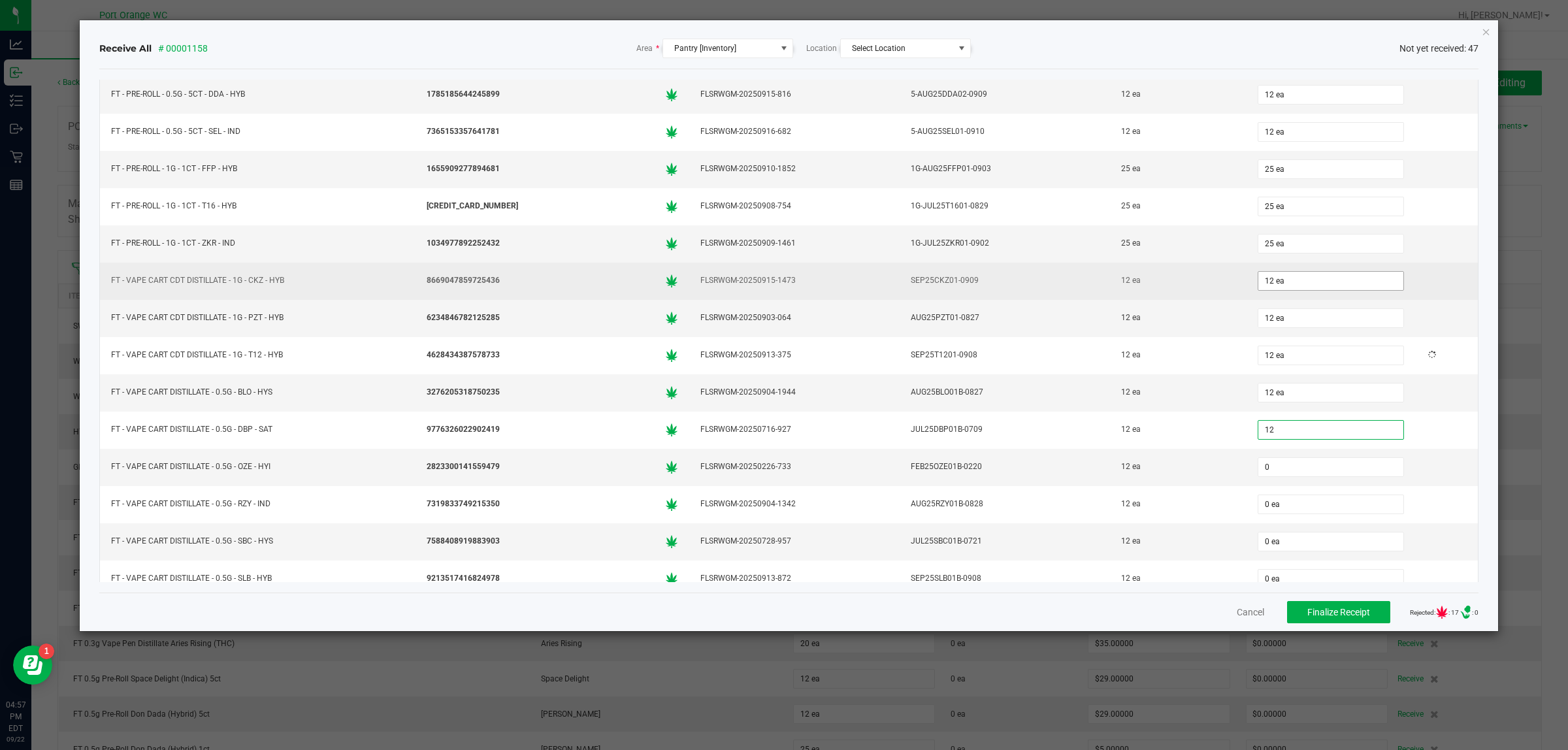
type input "12 ea"
type input "12"
type input "0"
type input "12 ea"
type input "12"
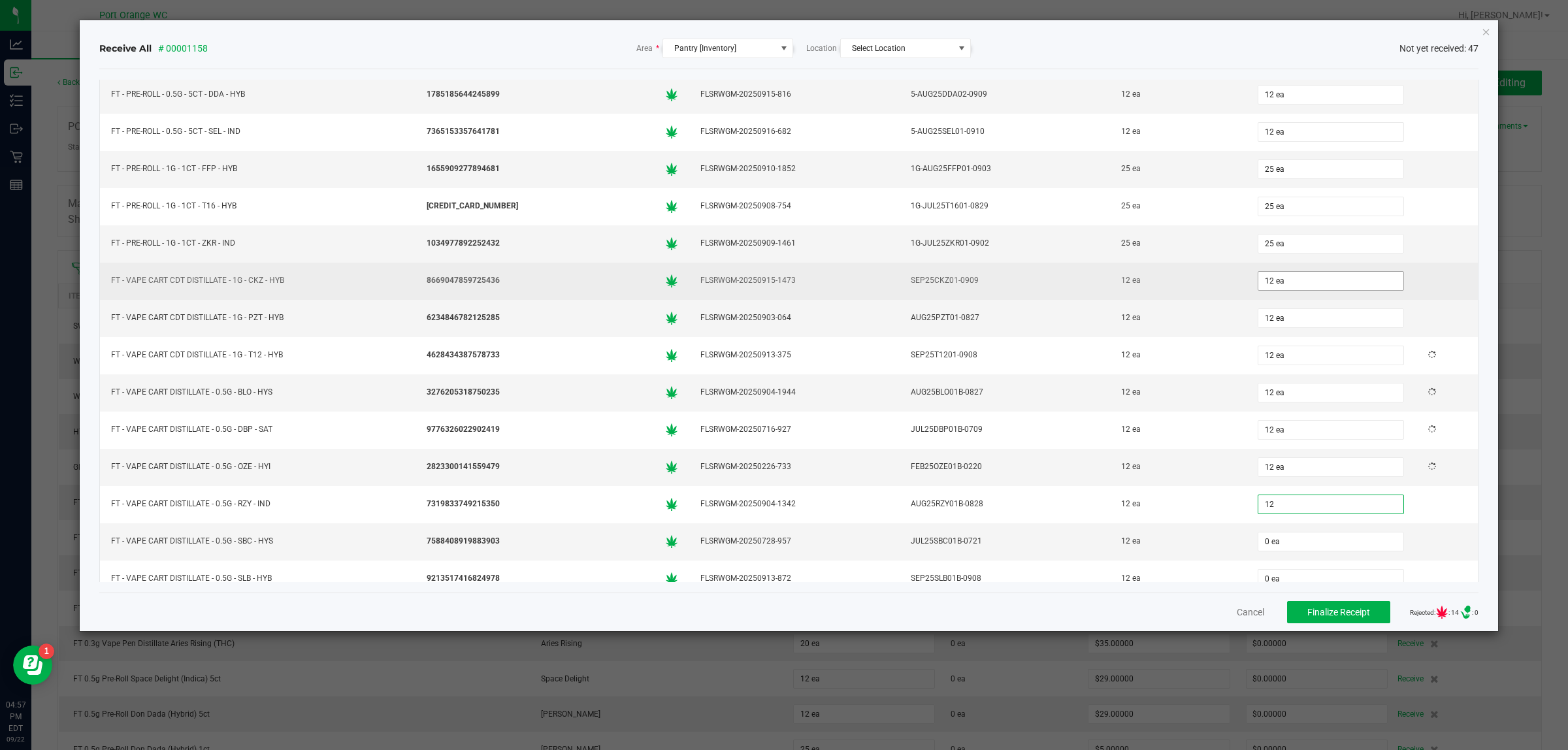
type input "0"
type input "12 ea"
type input "12"
type input "0"
type input "12 ea"
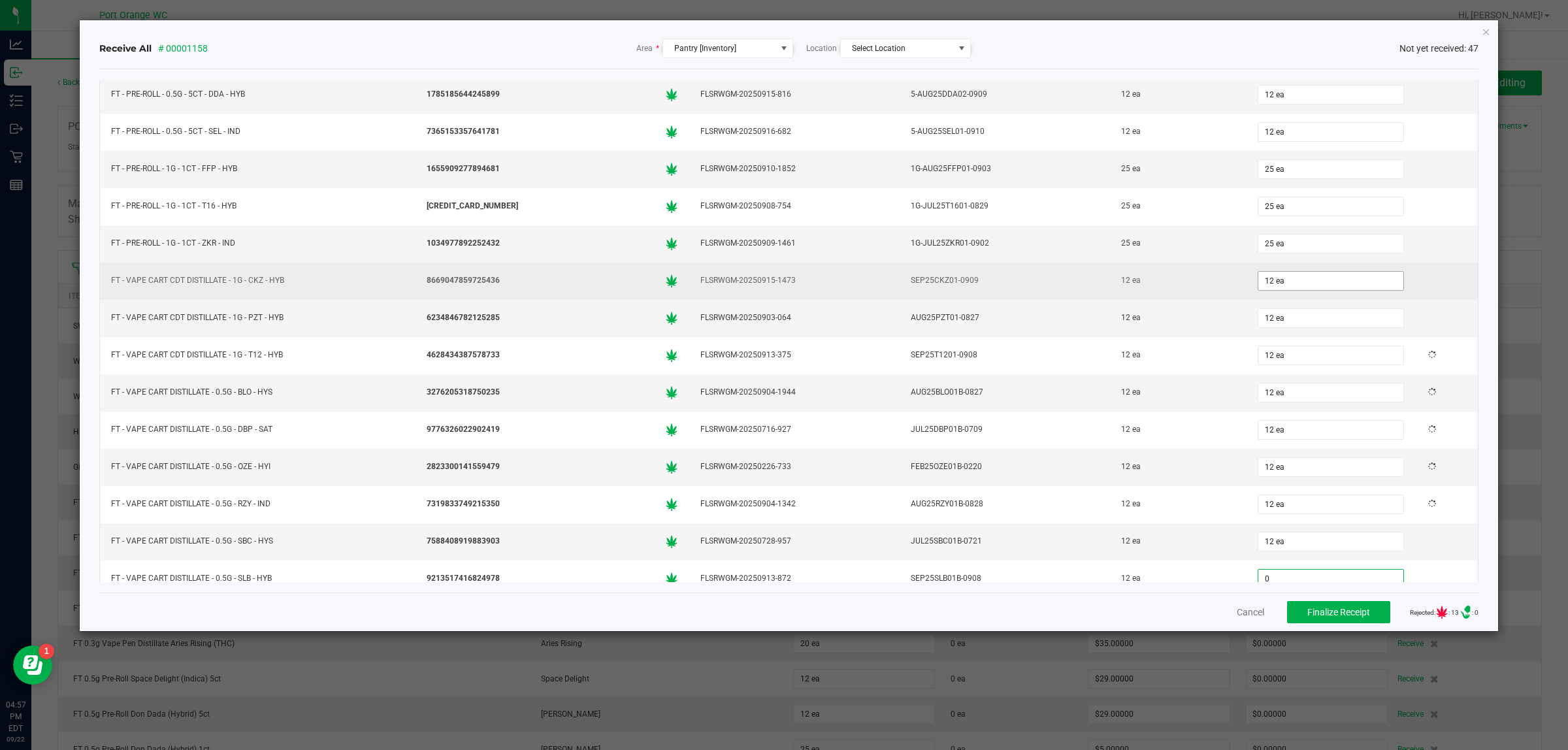
scroll to position [1079, 0]
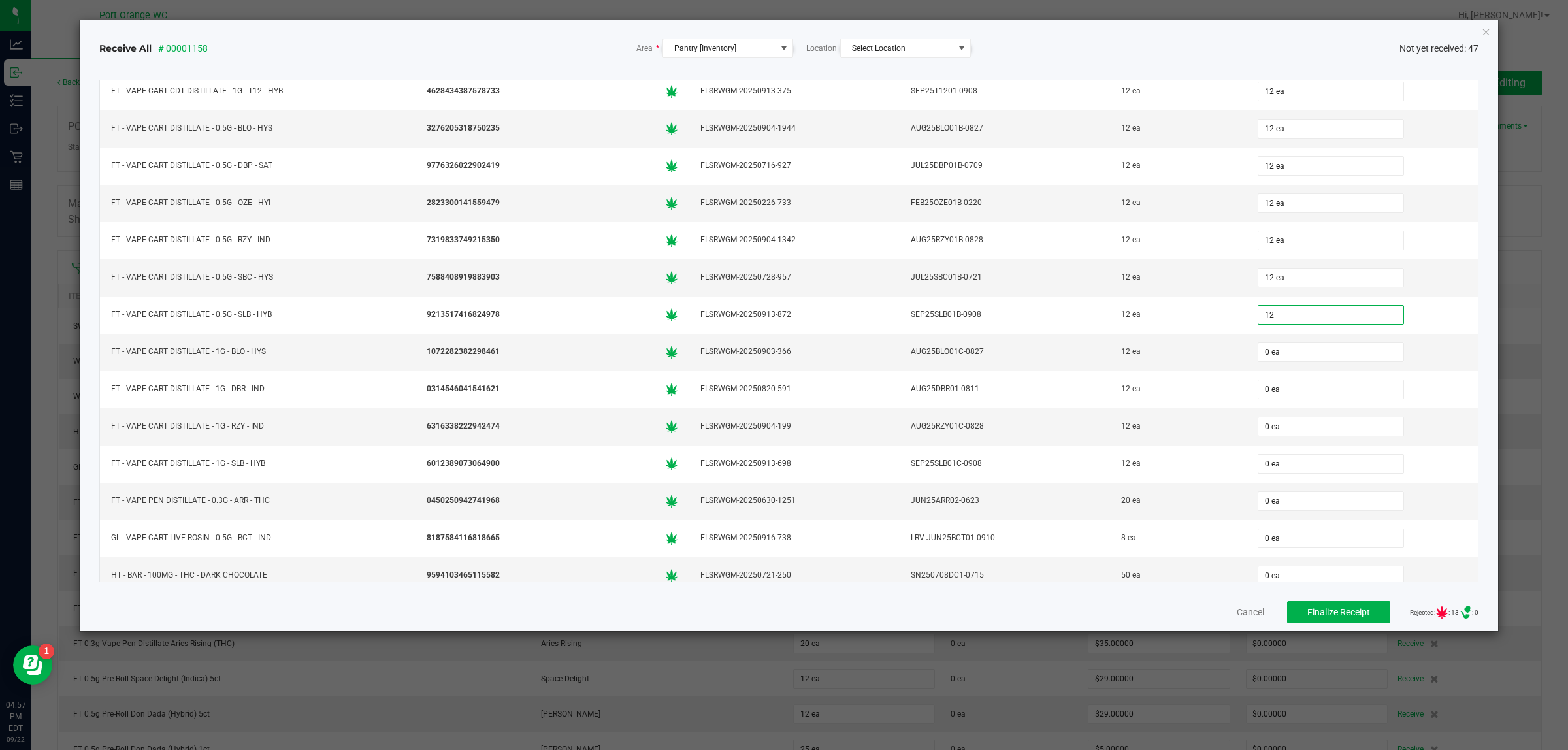
type input "12"
type input "0"
type input "12 ea"
type input "12"
type input "0"
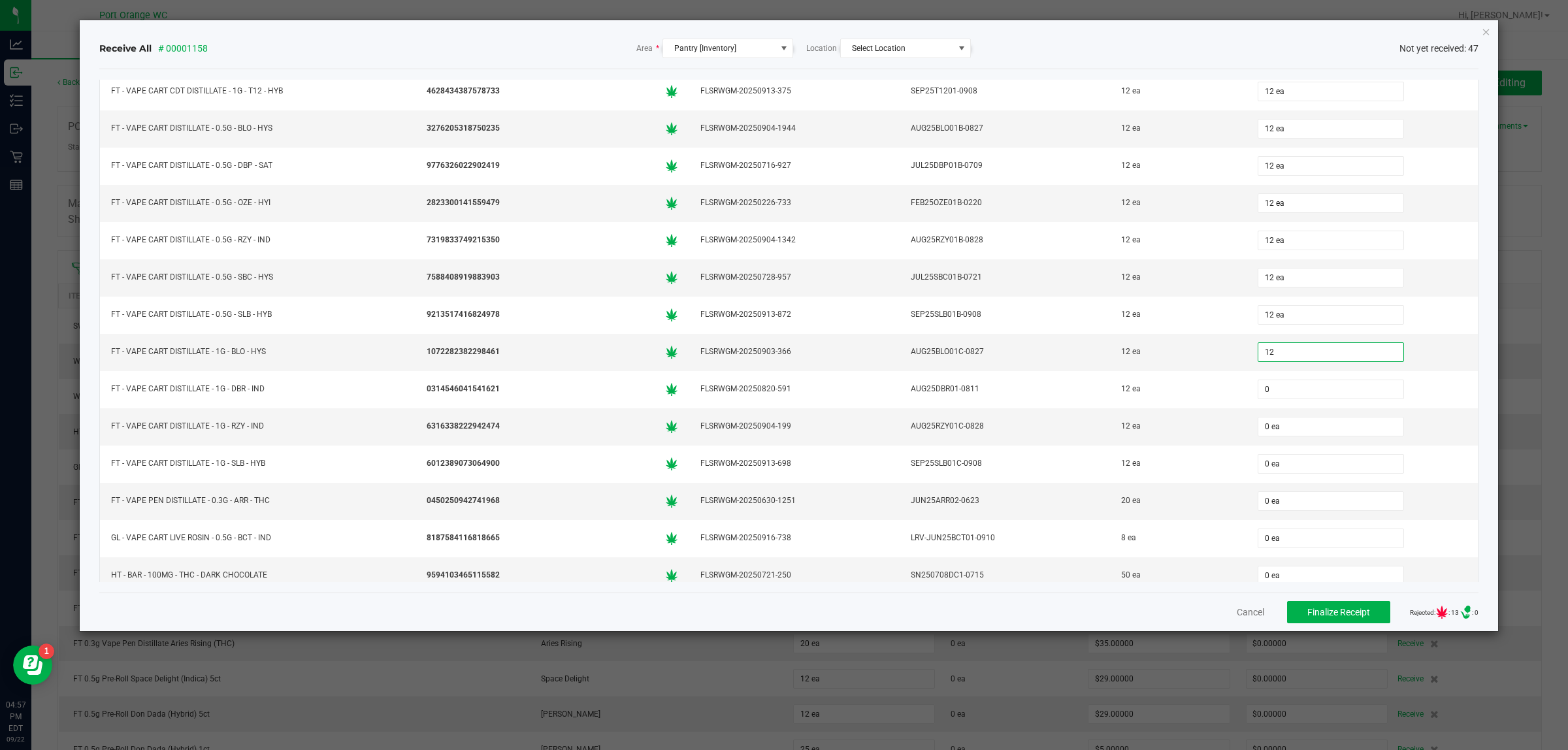
type input "12 ea"
type input "12"
type input "0"
type input "12 ea"
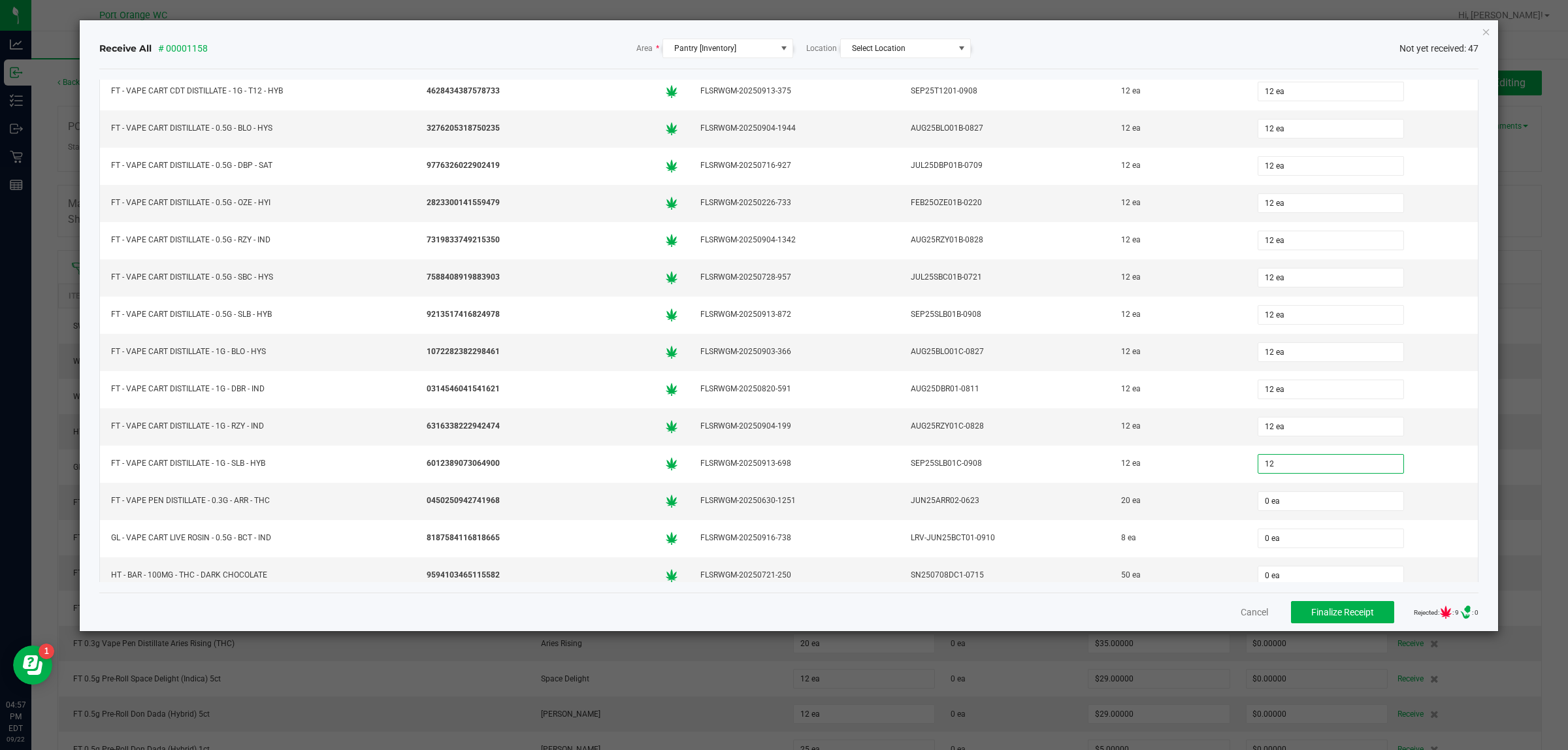
type input "12"
type input "0"
type input "12 ea"
type input "1"
type input "20 ea"
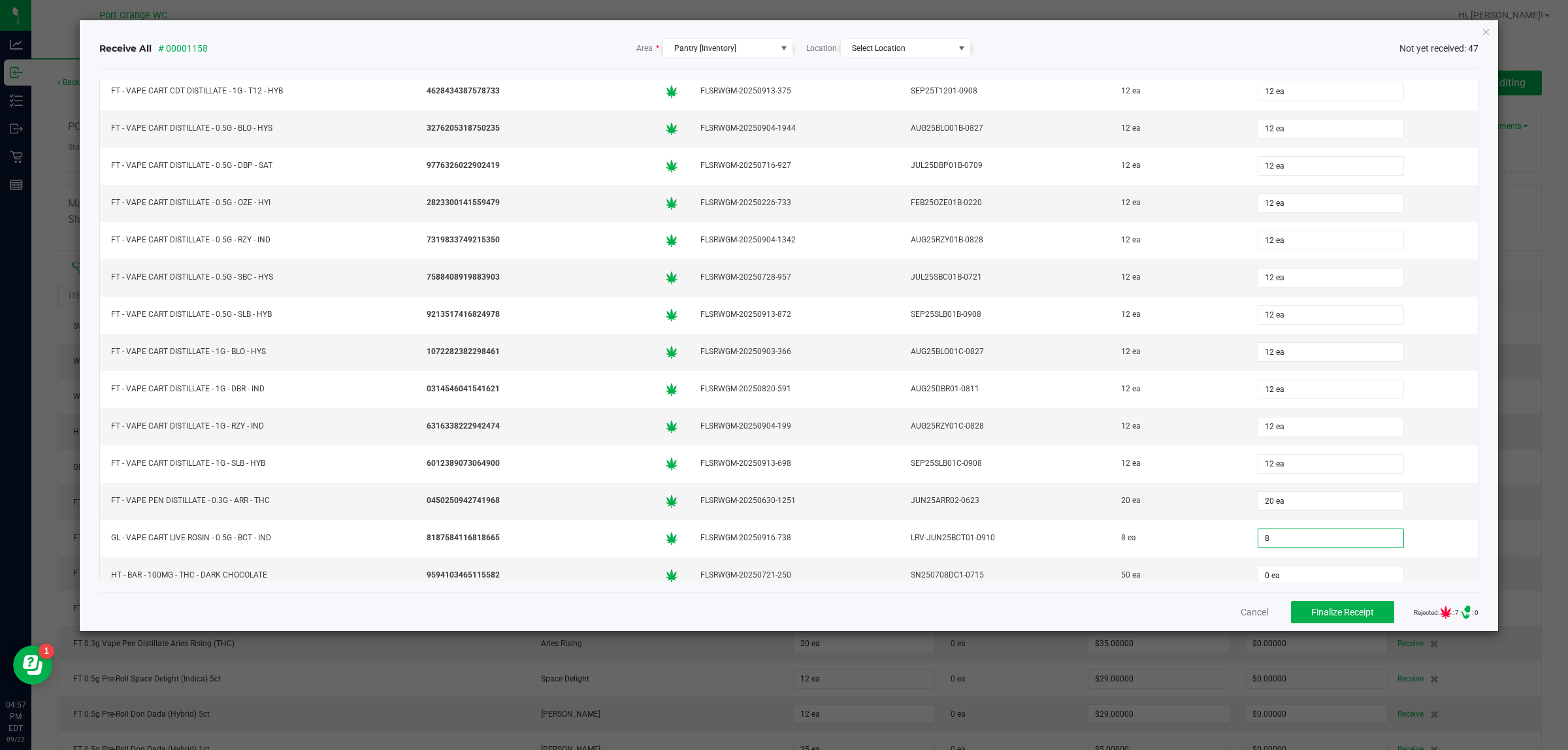
type input "8 ea"
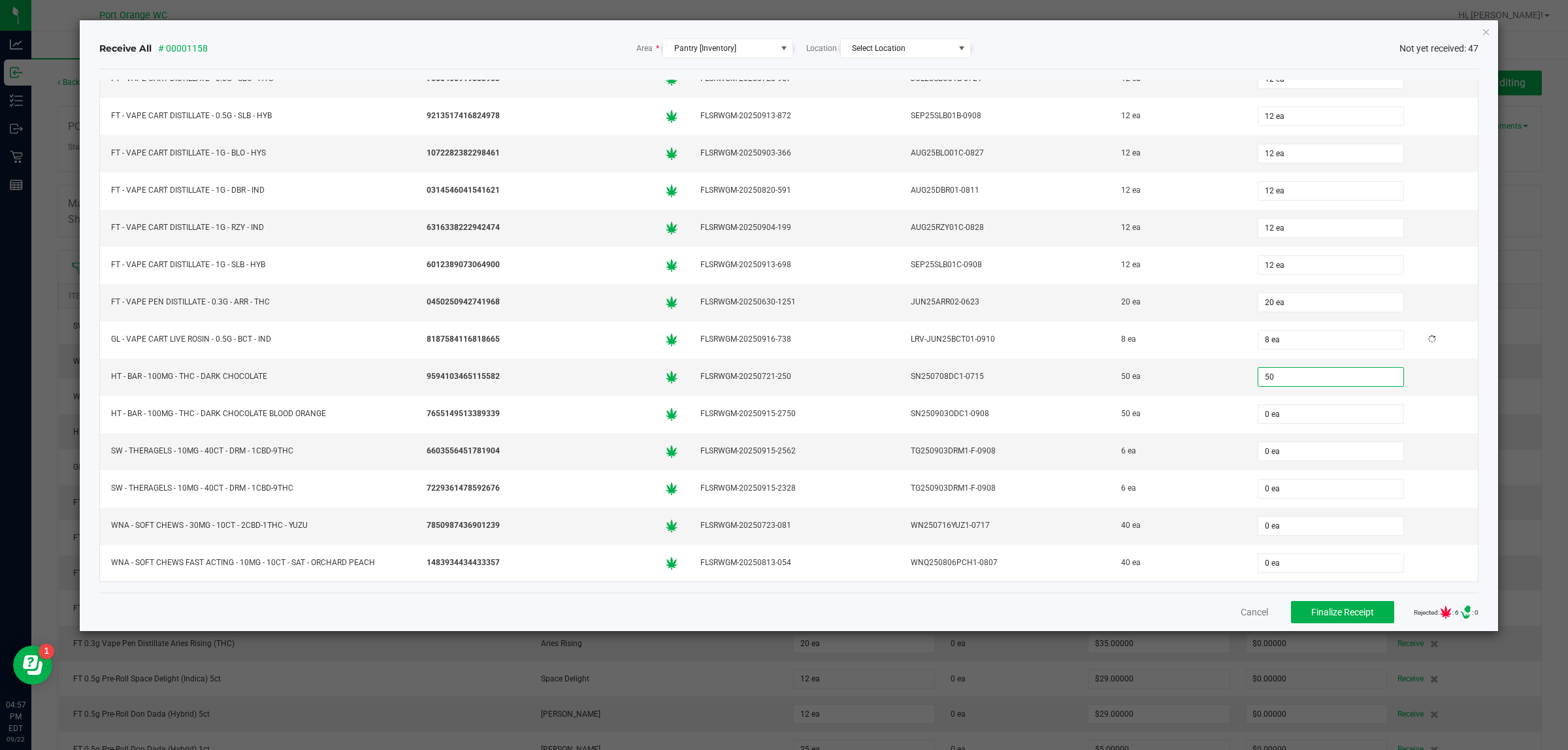
type input "50 ea"
type input "50"
type input "0"
type input "50 ea"
type input "6"
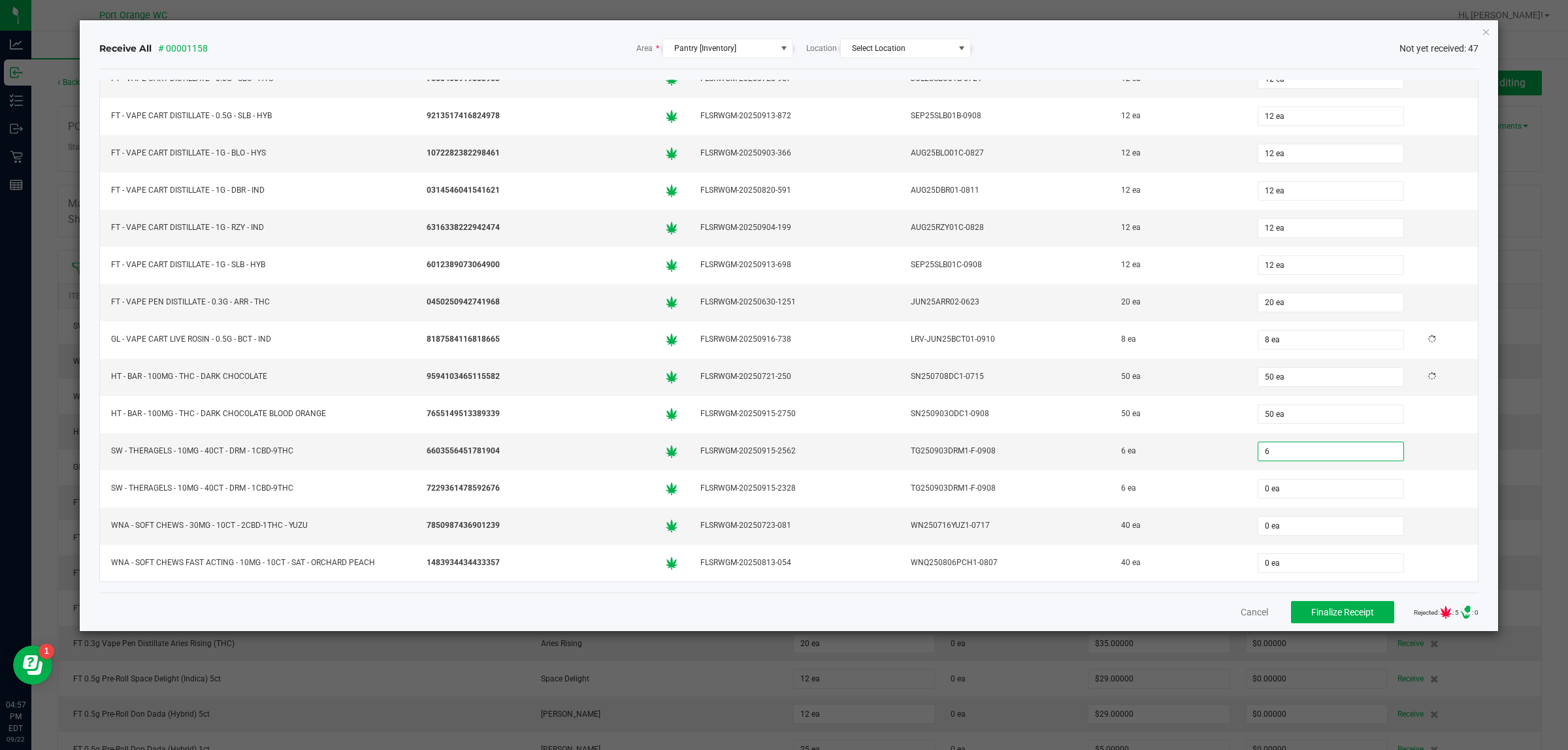
type input "0"
type input "6 ea"
type input "6"
type input "0"
type input "6 ea"
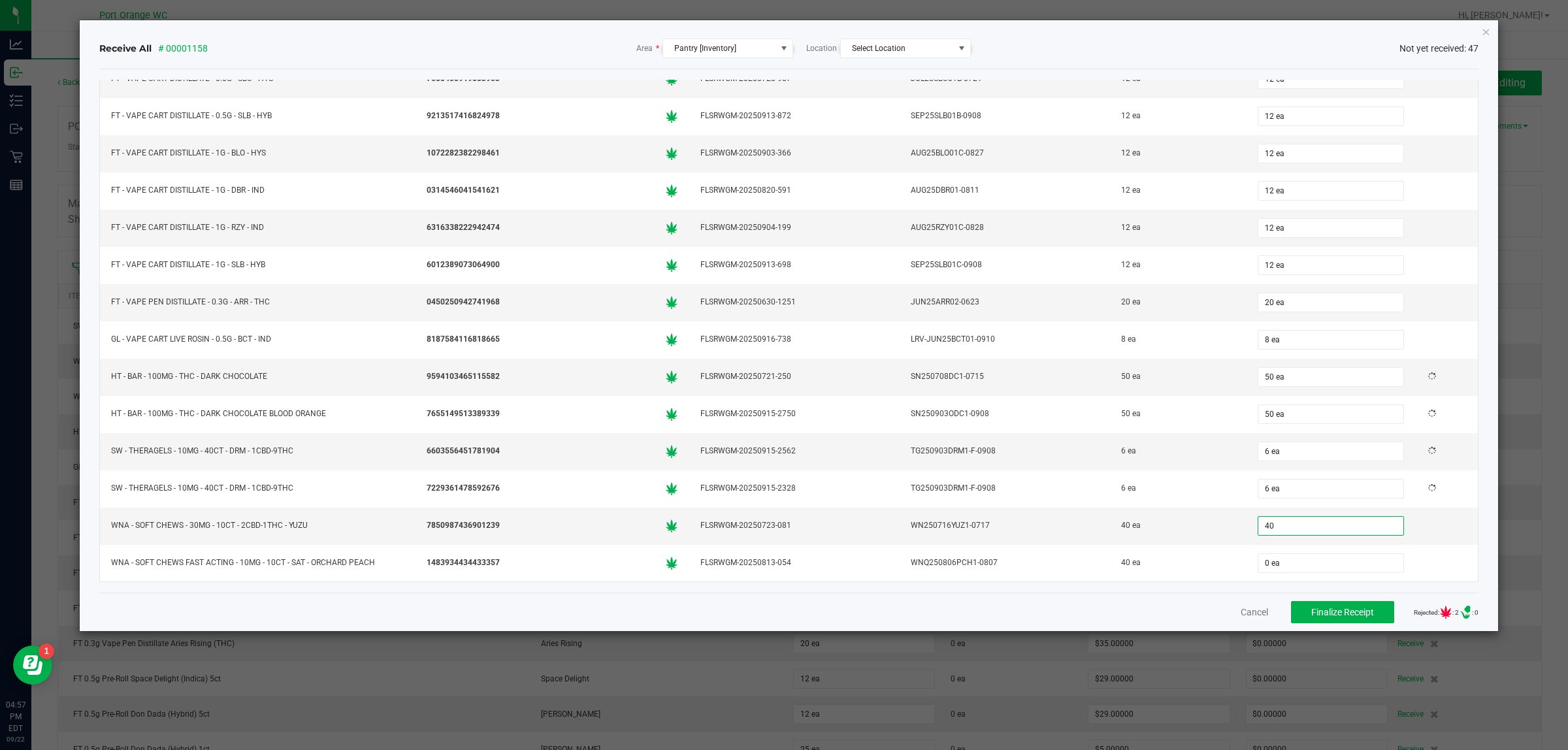
type input "40 ea"
click at [1359, 614] on span "Finalize Receipt" at bounding box center [1343, 612] width 63 height 11
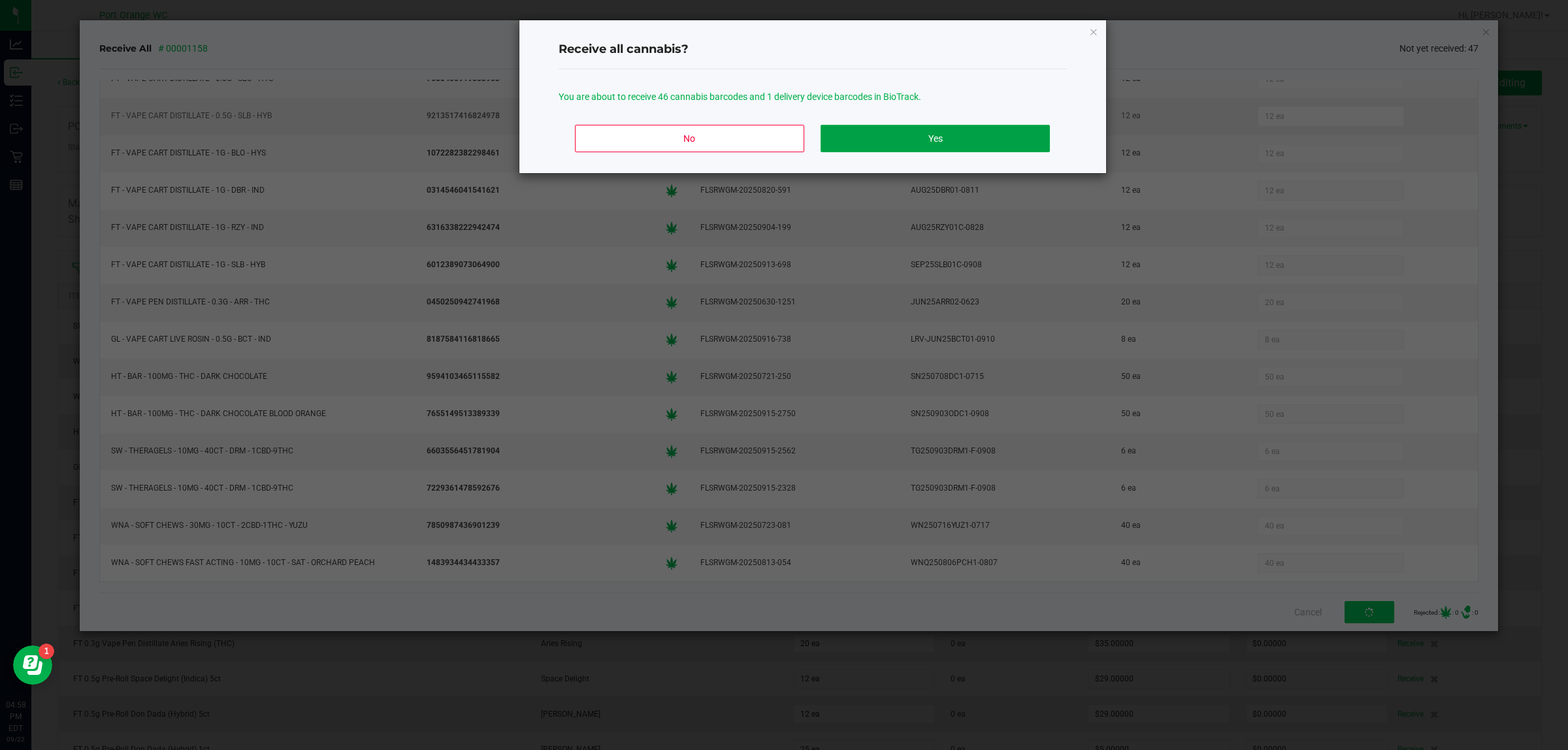
click at [939, 129] on button "Yes" at bounding box center [934, 138] width 229 height 27
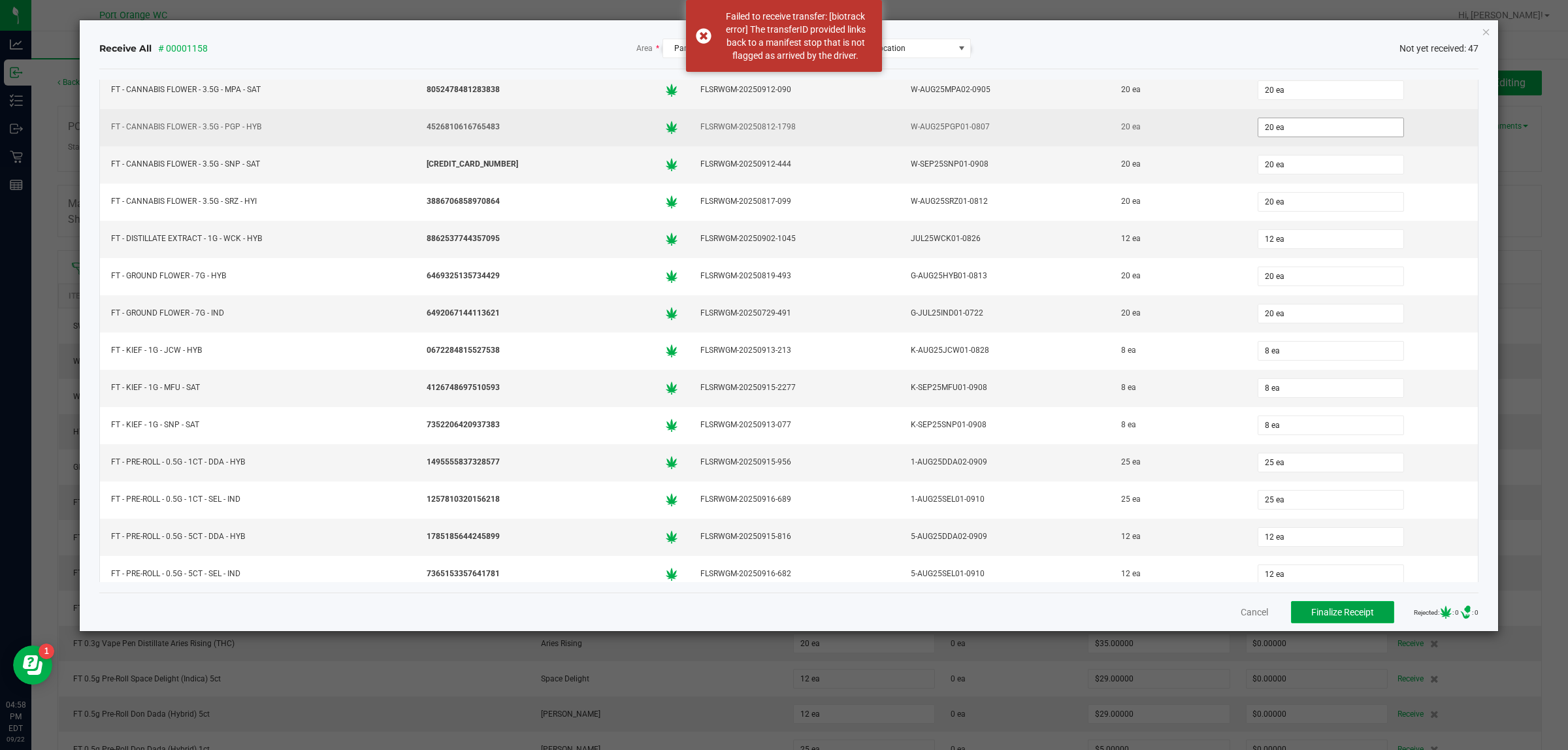
scroll to position [73, 0]
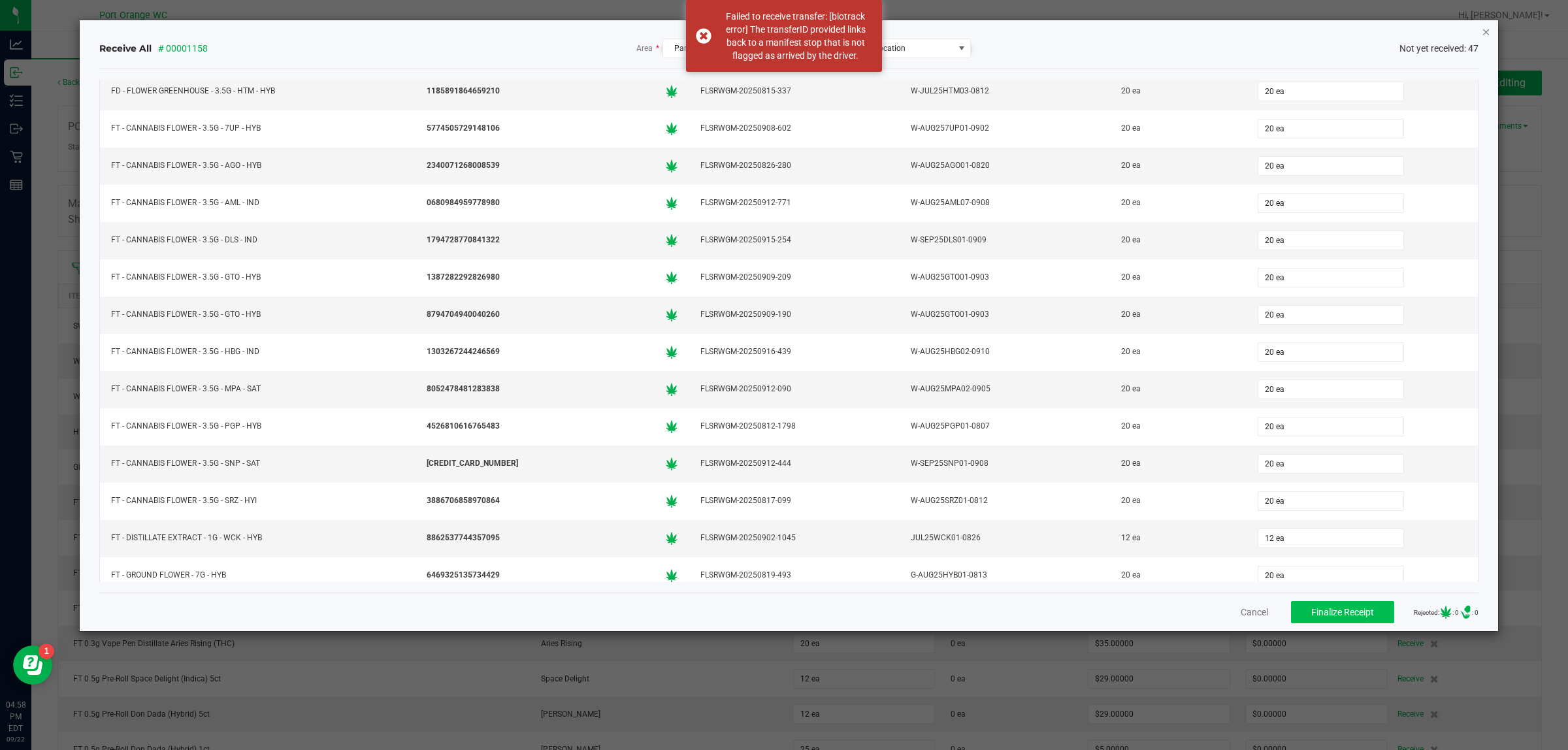
click at [1487, 34] on icon "Close" at bounding box center [1486, 31] width 9 height 16
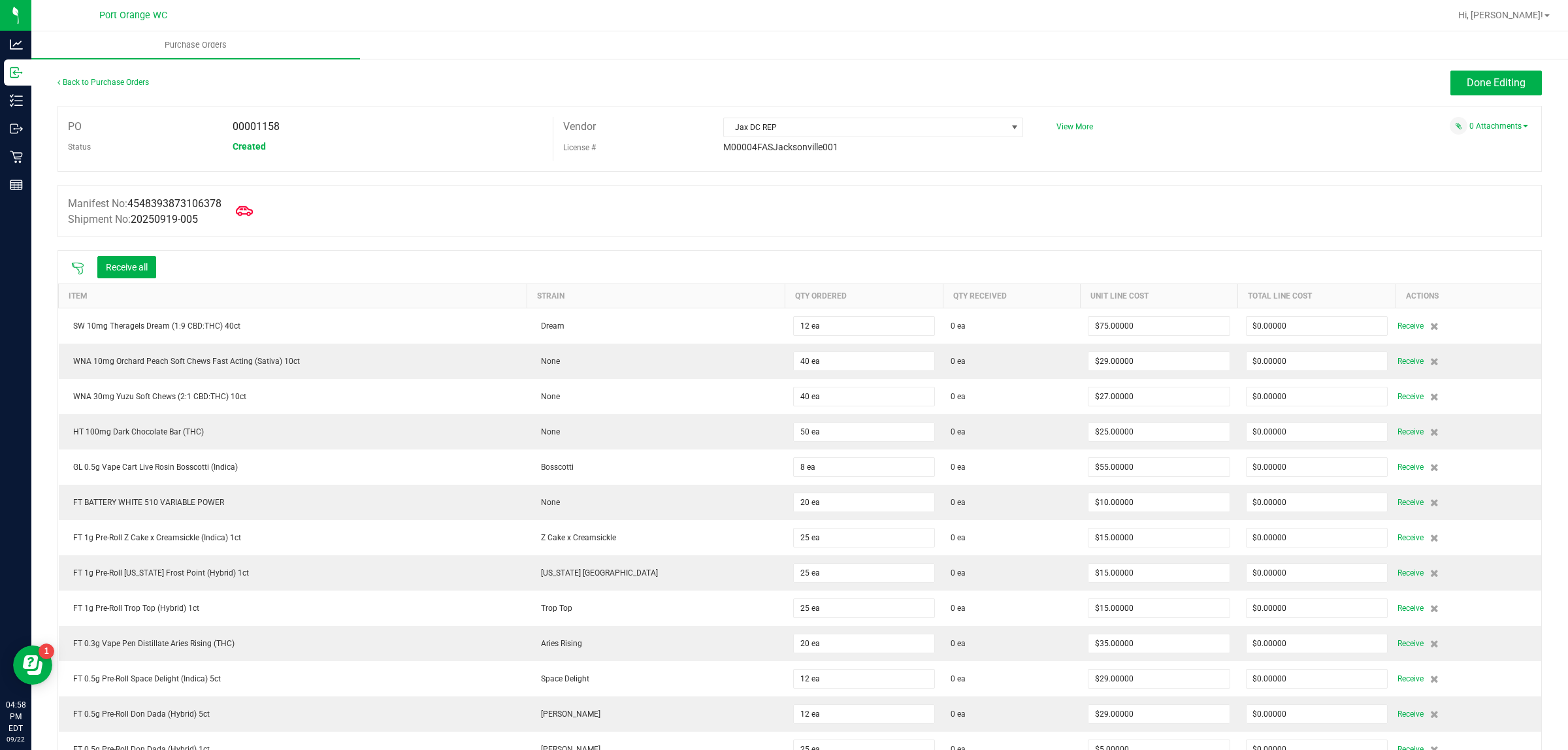
click at [246, 207] on icon at bounding box center [244, 211] width 17 height 17
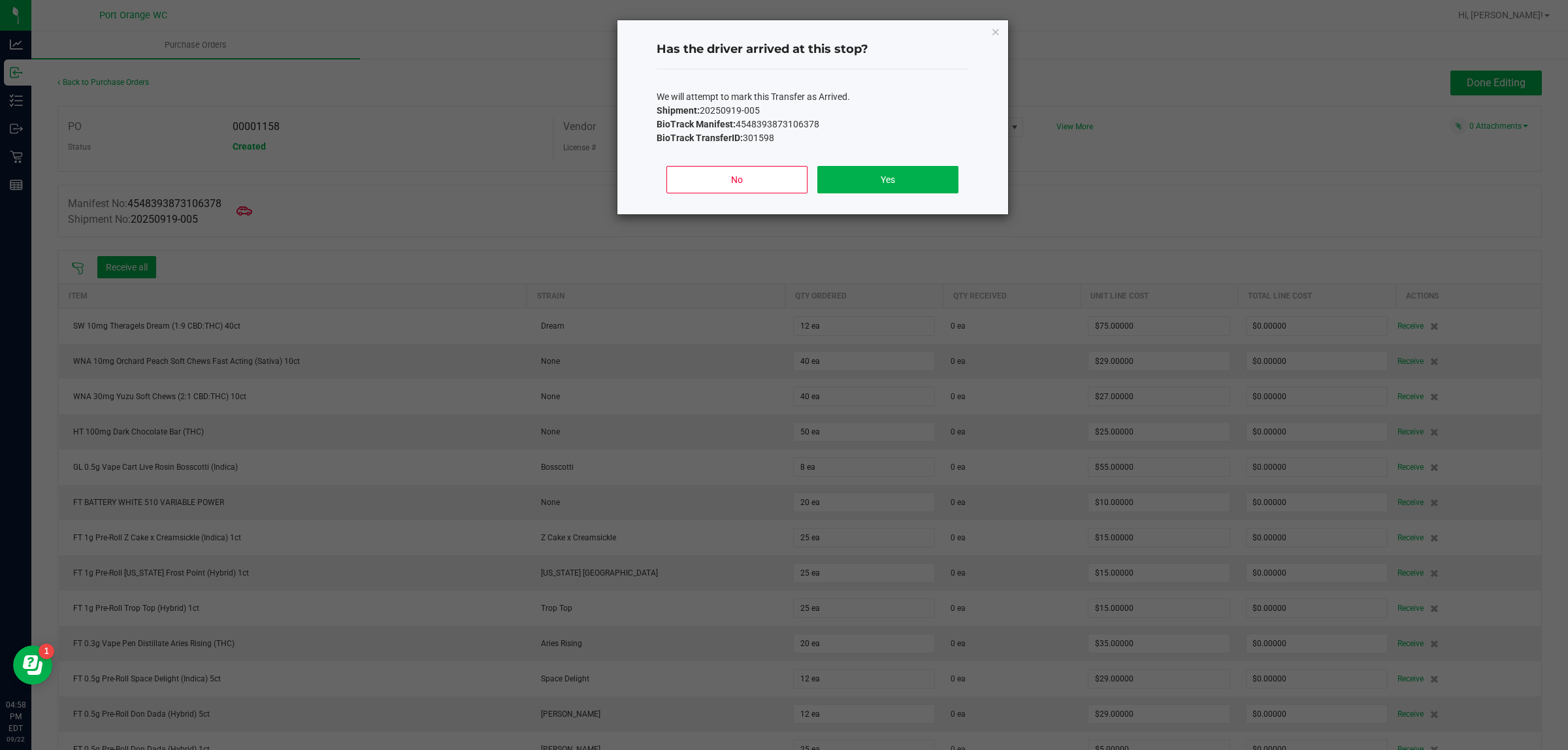
click at [862, 165] on div "No Yes" at bounding box center [812, 185] width 312 height 59
click at [868, 177] on button "Yes" at bounding box center [887, 179] width 140 height 27
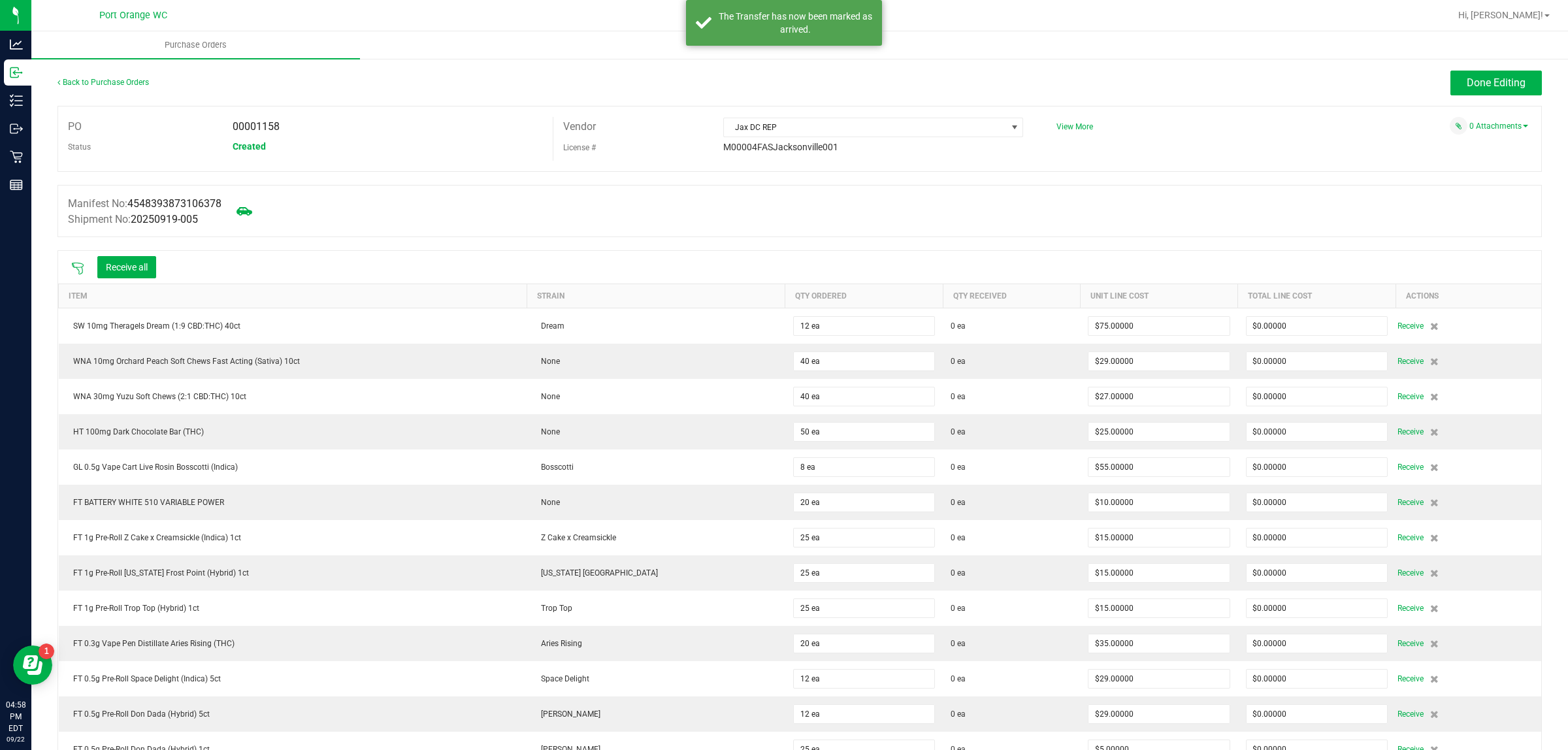
click at [82, 269] on icon at bounding box center [78, 269] width 13 height 13
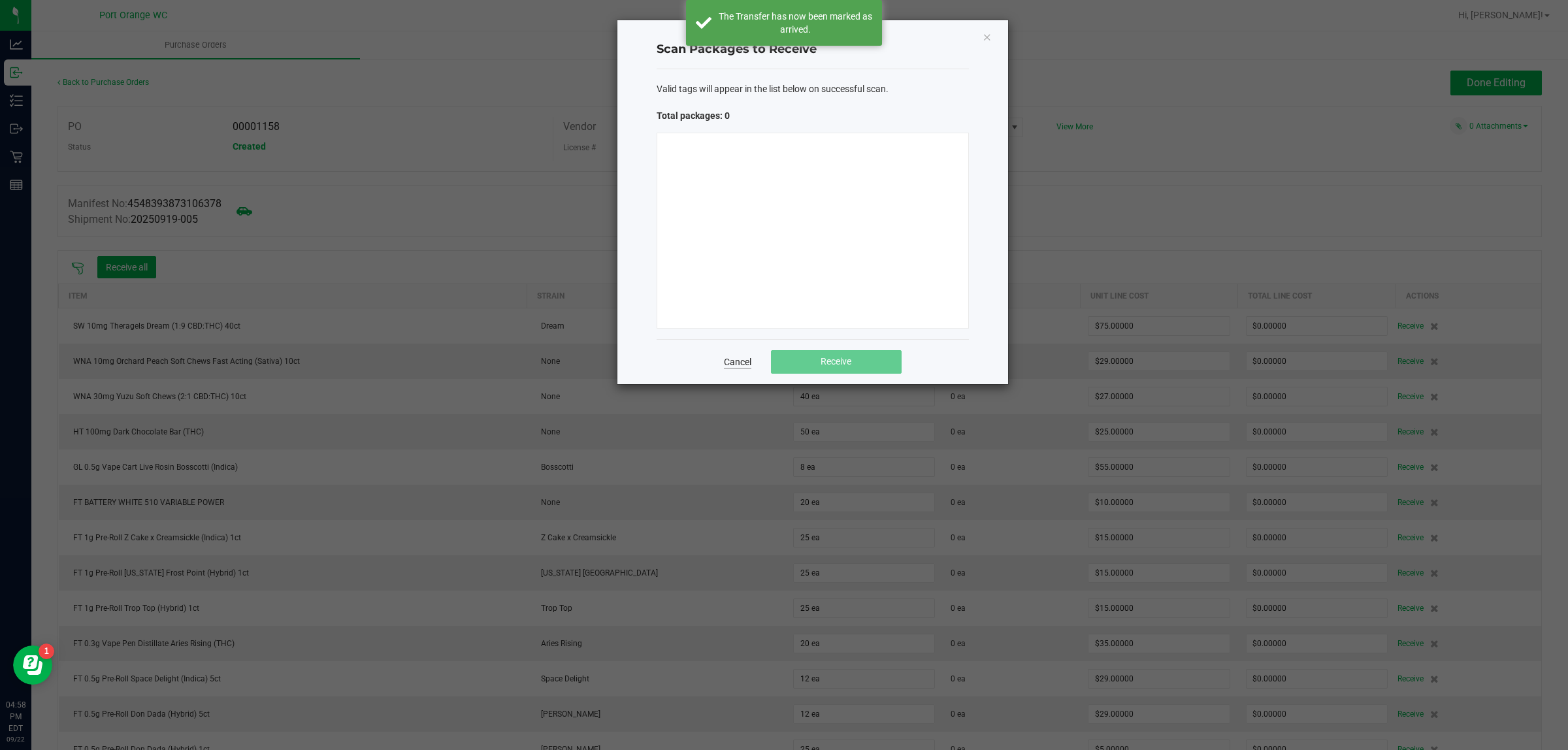
click at [739, 365] on link "Cancel" at bounding box center [737, 362] width 27 height 13
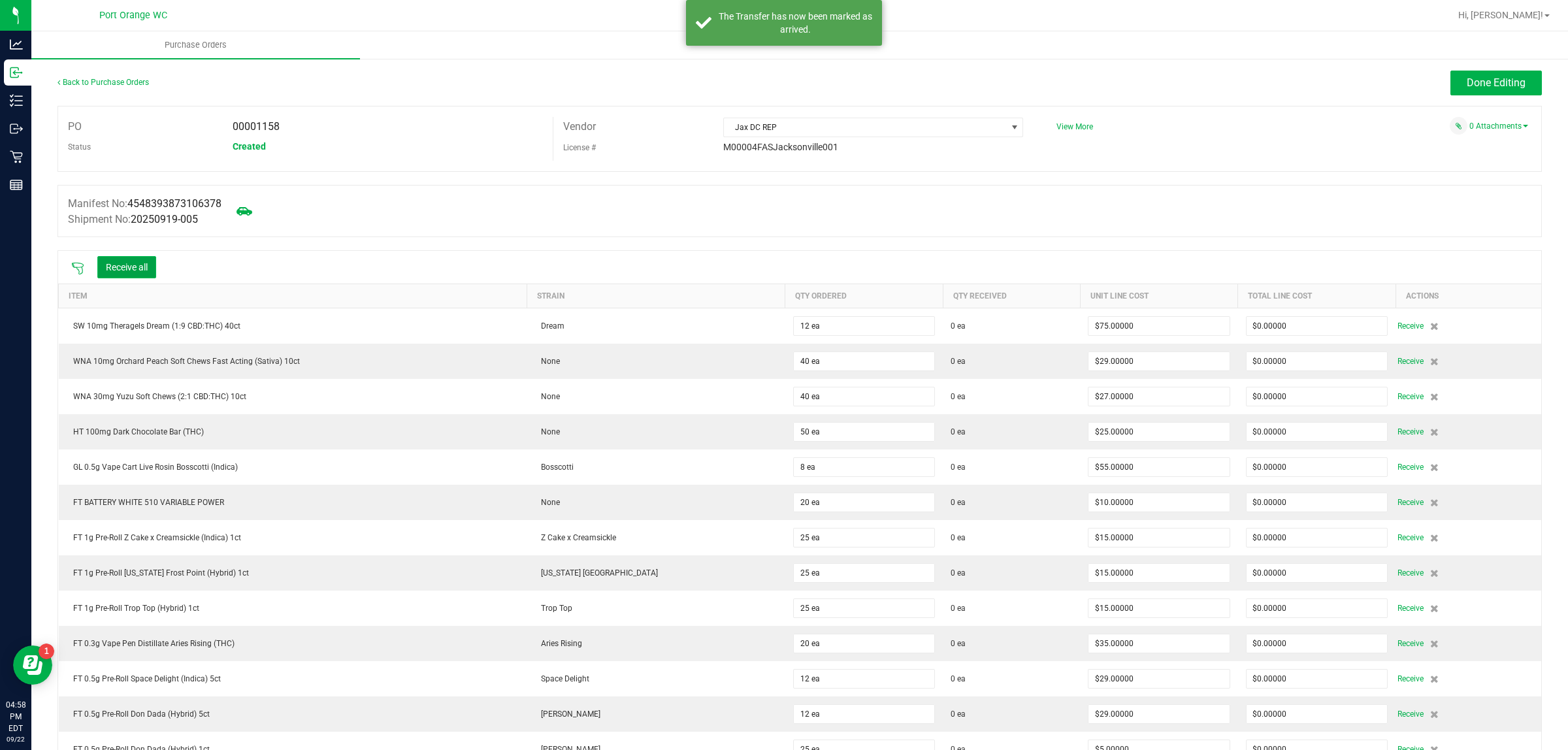
click at [129, 279] on button "Receive all" at bounding box center [127, 266] width 59 height 22
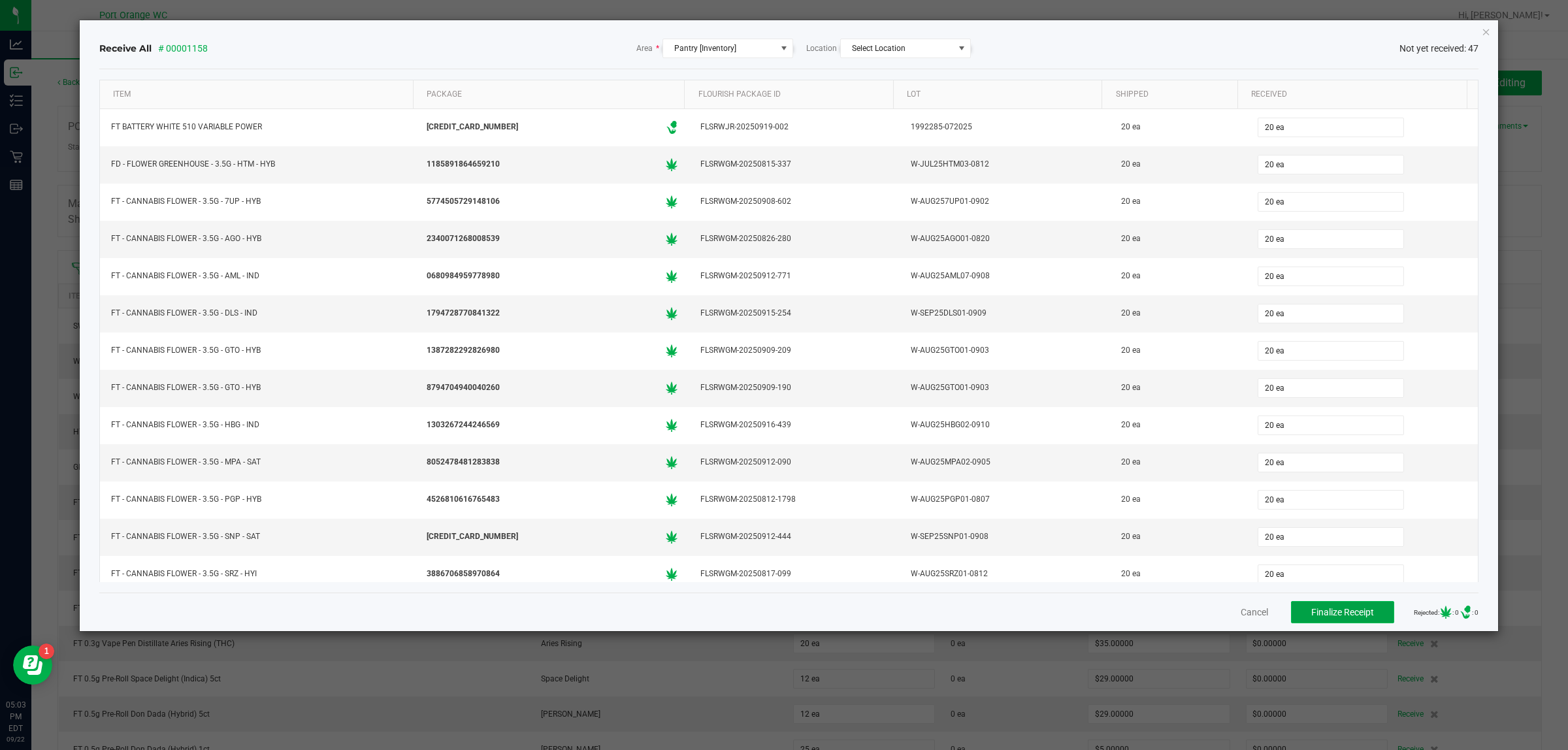
click at [1320, 615] on span "Finalize Receipt" at bounding box center [1343, 612] width 63 height 11
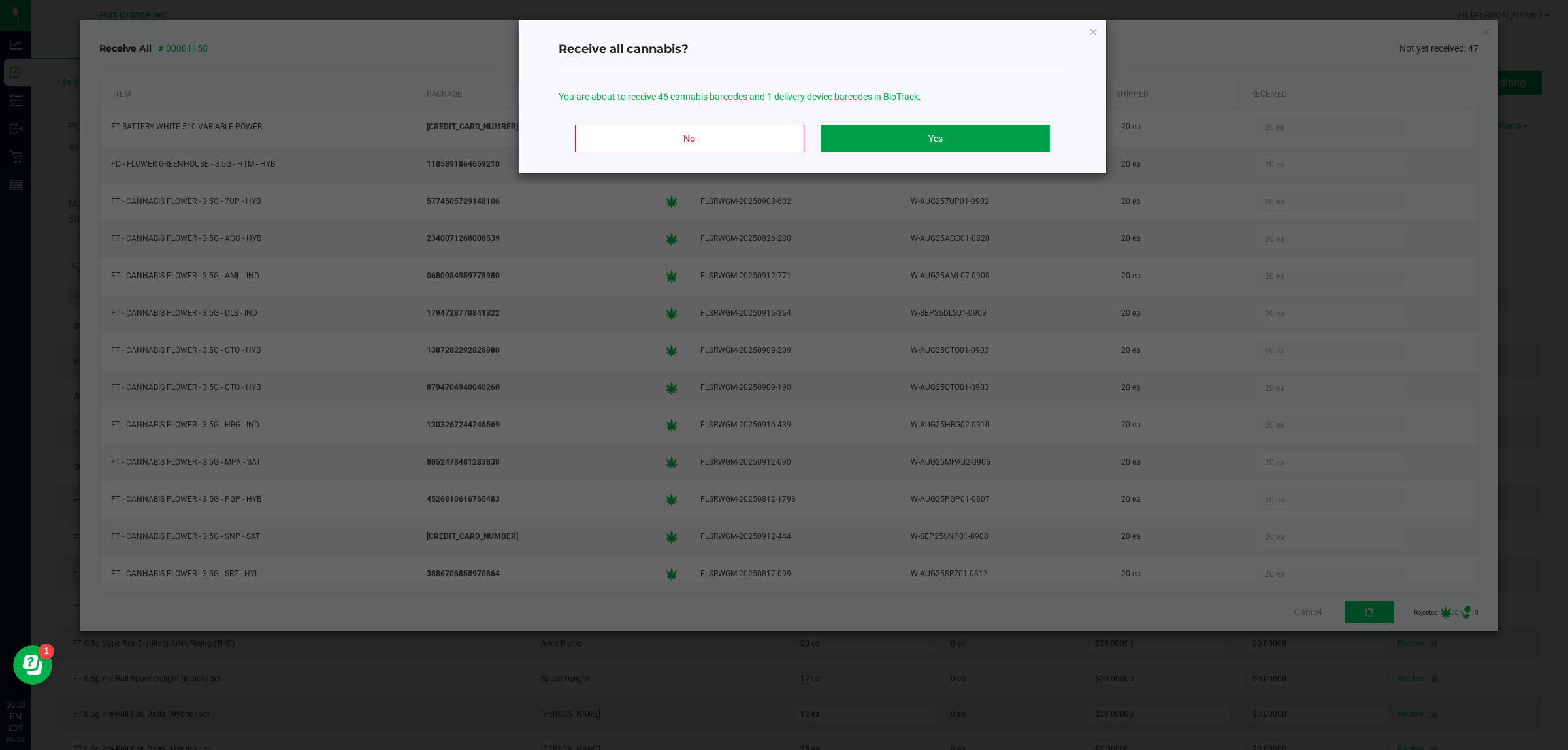
click at [952, 143] on button "Yes" at bounding box center [934, 138] width 229 height 27
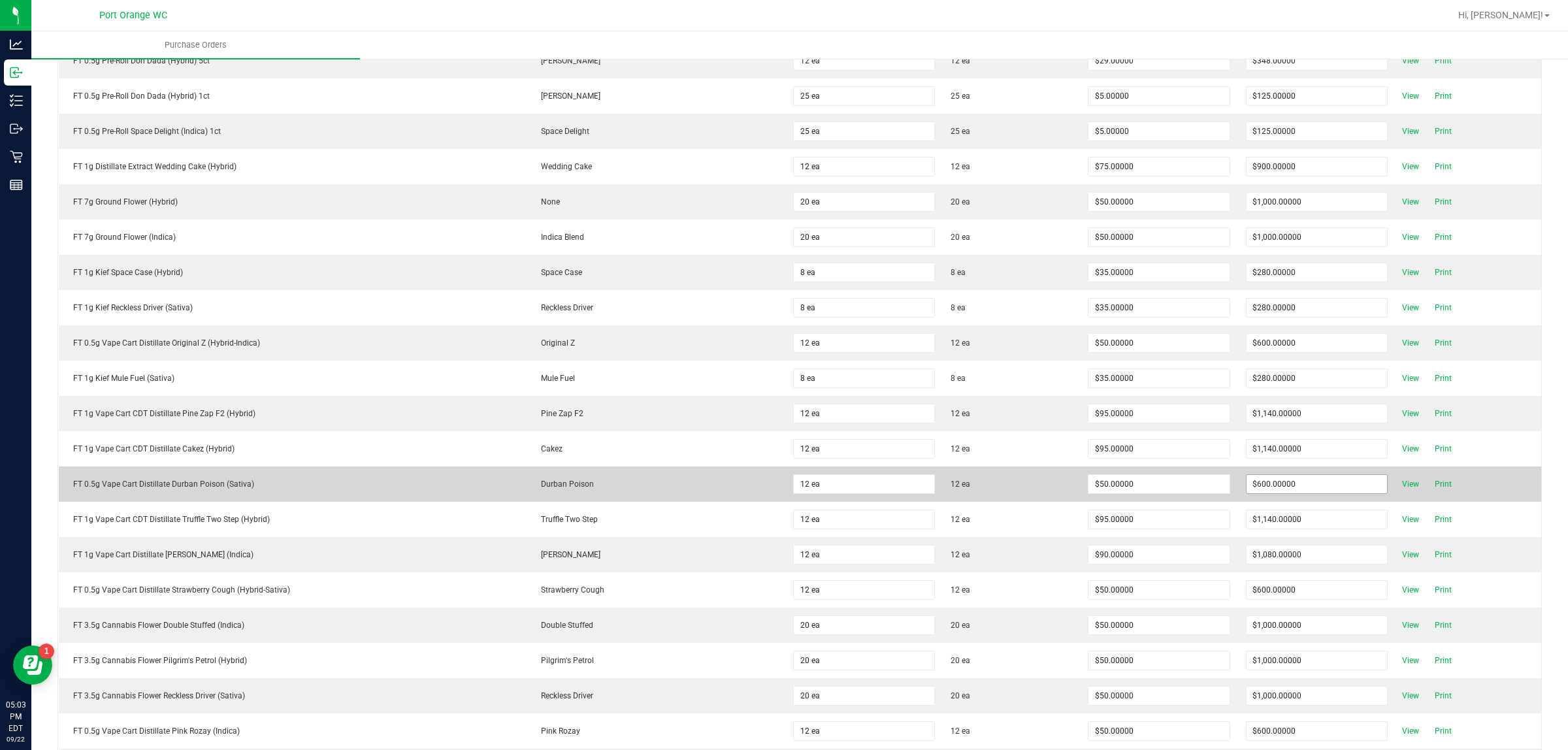
scroll to position [0, 0]
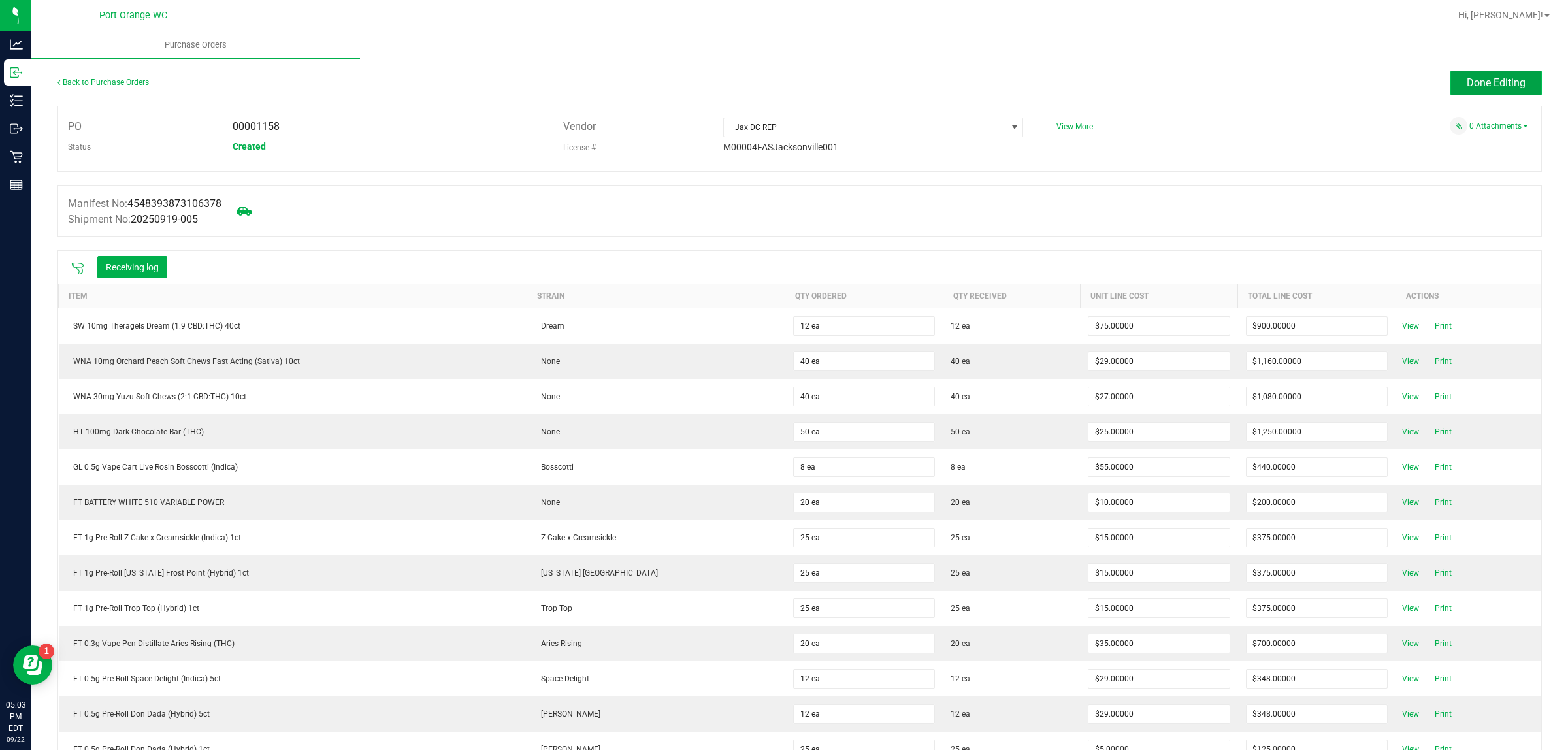
click at [1467, 77] on span "Done Editing" at bounding box center [1497, 82] width 59 height 12
